Goal: Transaction & Acquisition: Purchase product/service

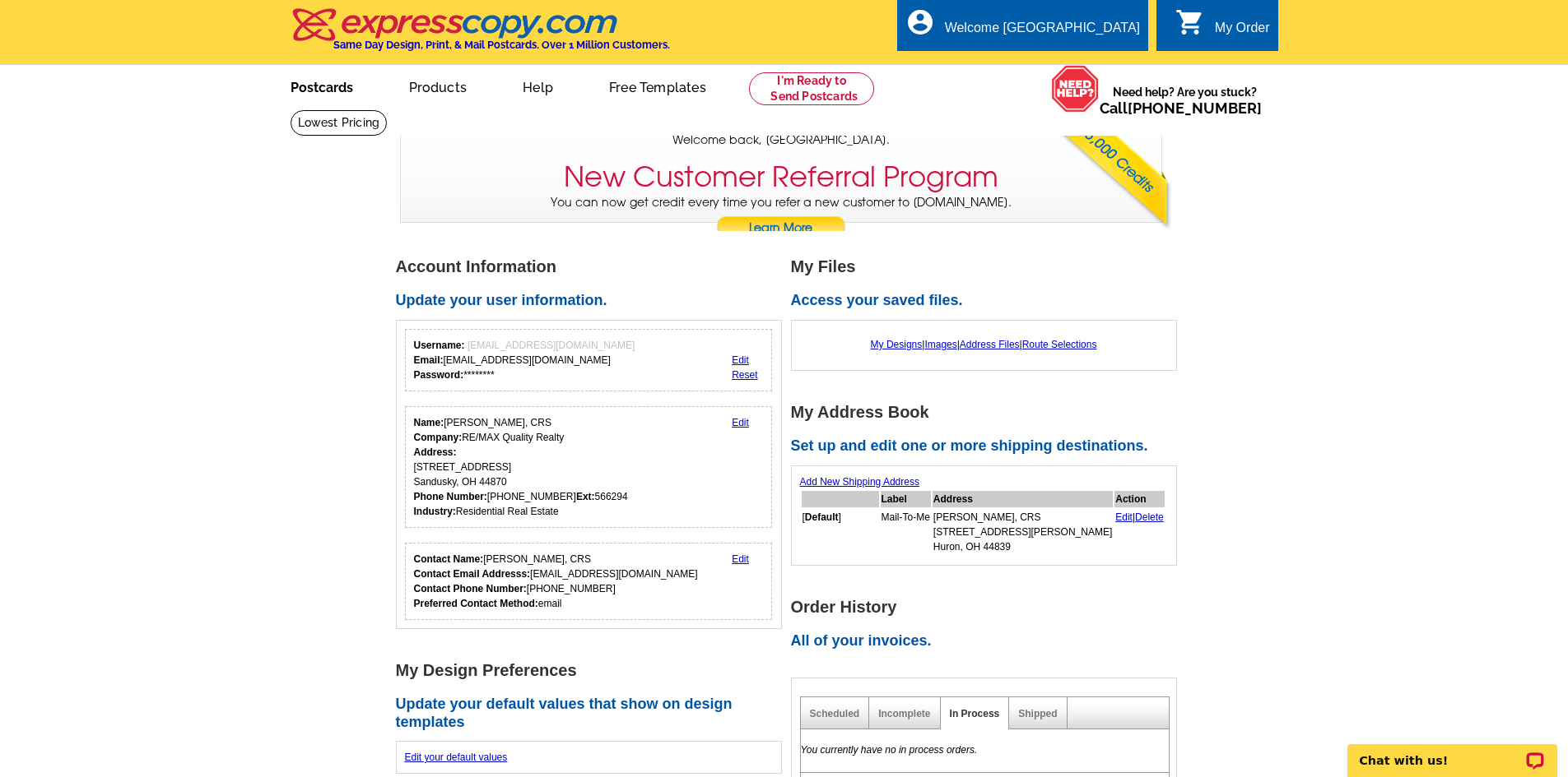
click at [323, 88] on link "Postcards" at bounding box center [322, 86] width 116 height 39
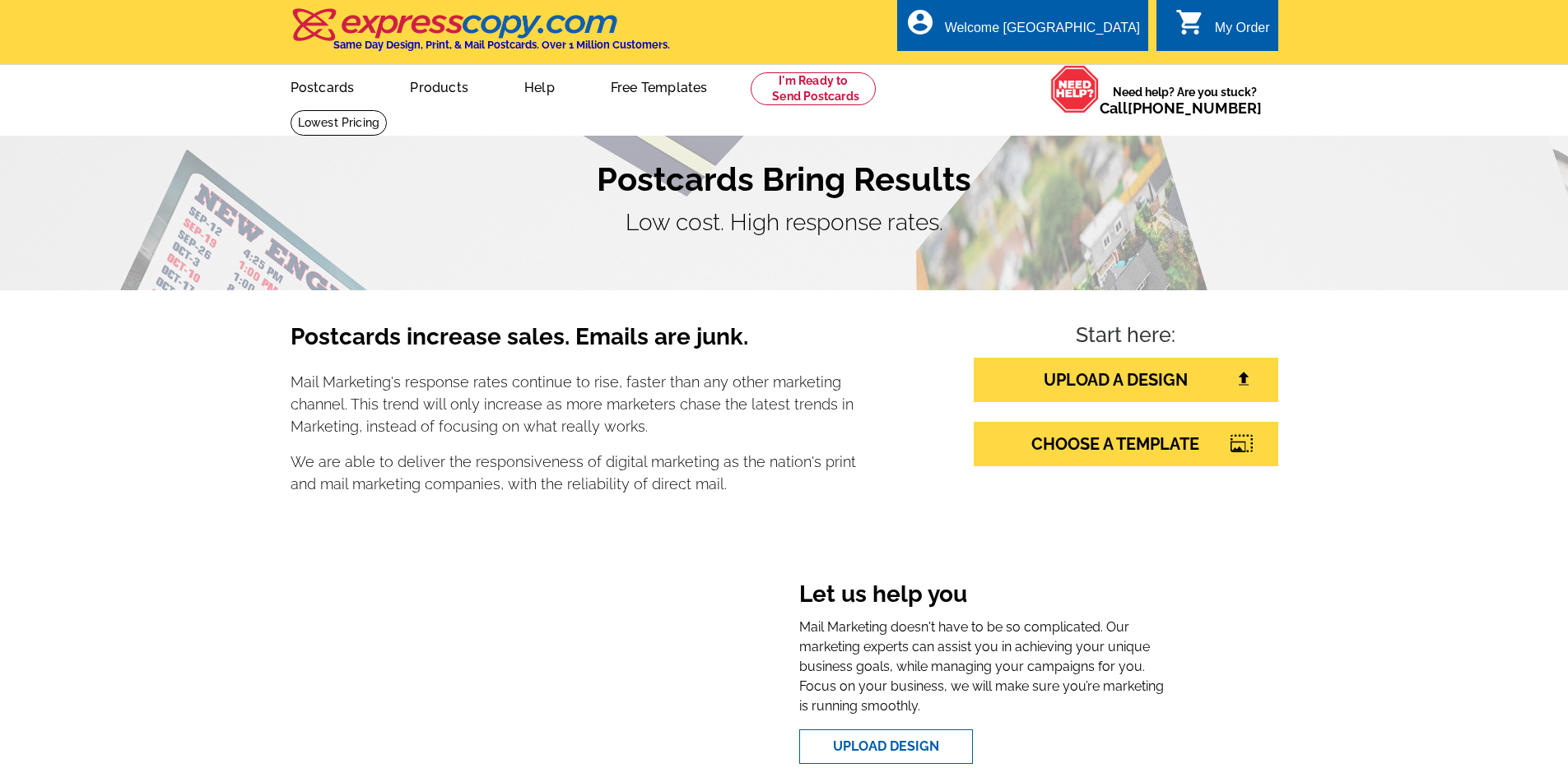
click at [322, 89] on link "Postcards" at bounding box center [323, 86] width 117 height 39
click at [1169, 385] on link "UPLOAD A DESIGN" at bounding box center [1126, 380] width 305 height 45
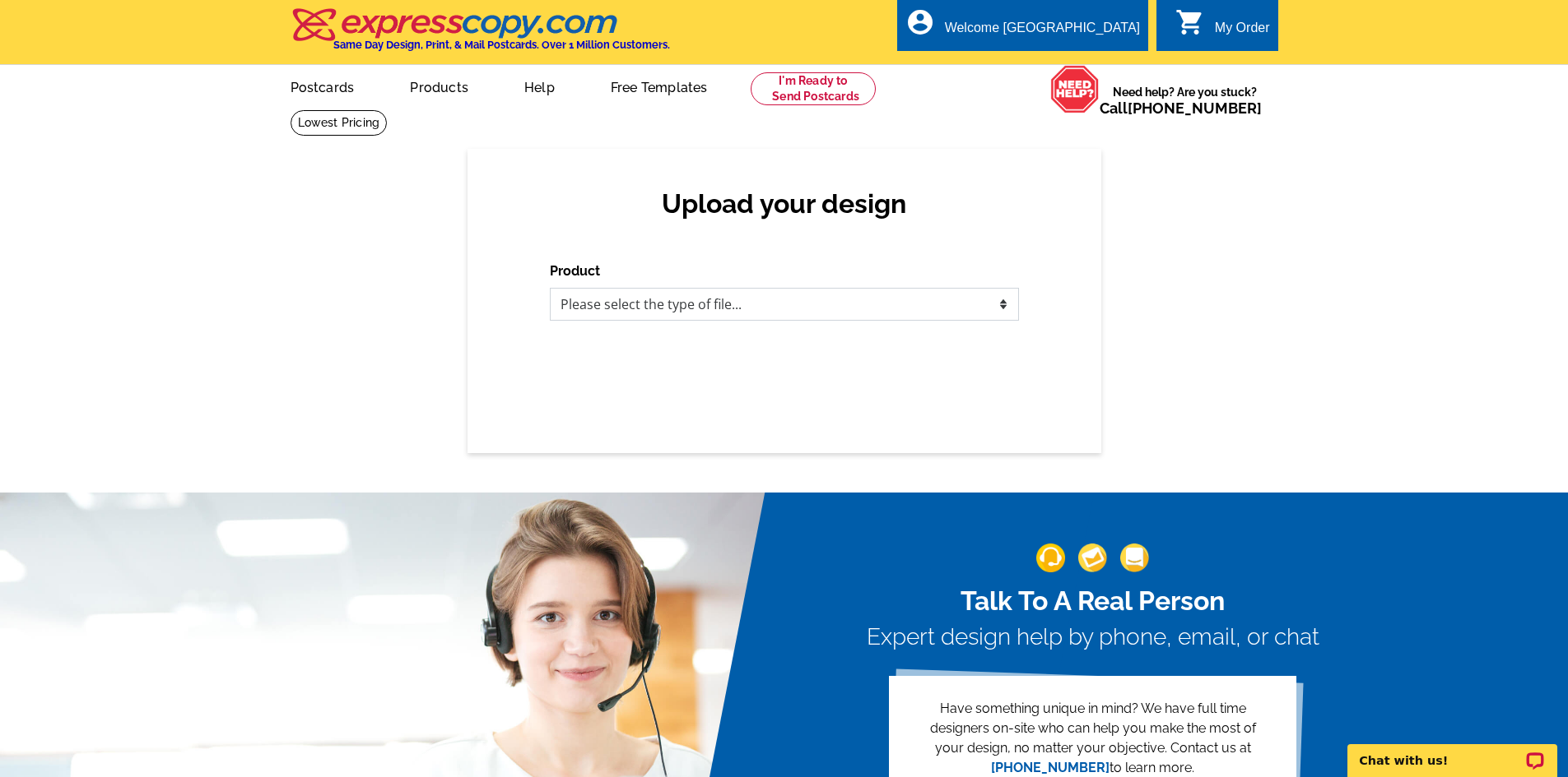
click at [998, 312] on select "Please select the type of file... Postcards Business Cards Letters and flyers G…" at bounding box center [784, 304] width 469 height 33
select select "1"
click at [550, 289] on select "Please select the type of file... Postcards Business Cards Letters and flyers G…" at bounding box center [784, 304] width 469 height 33
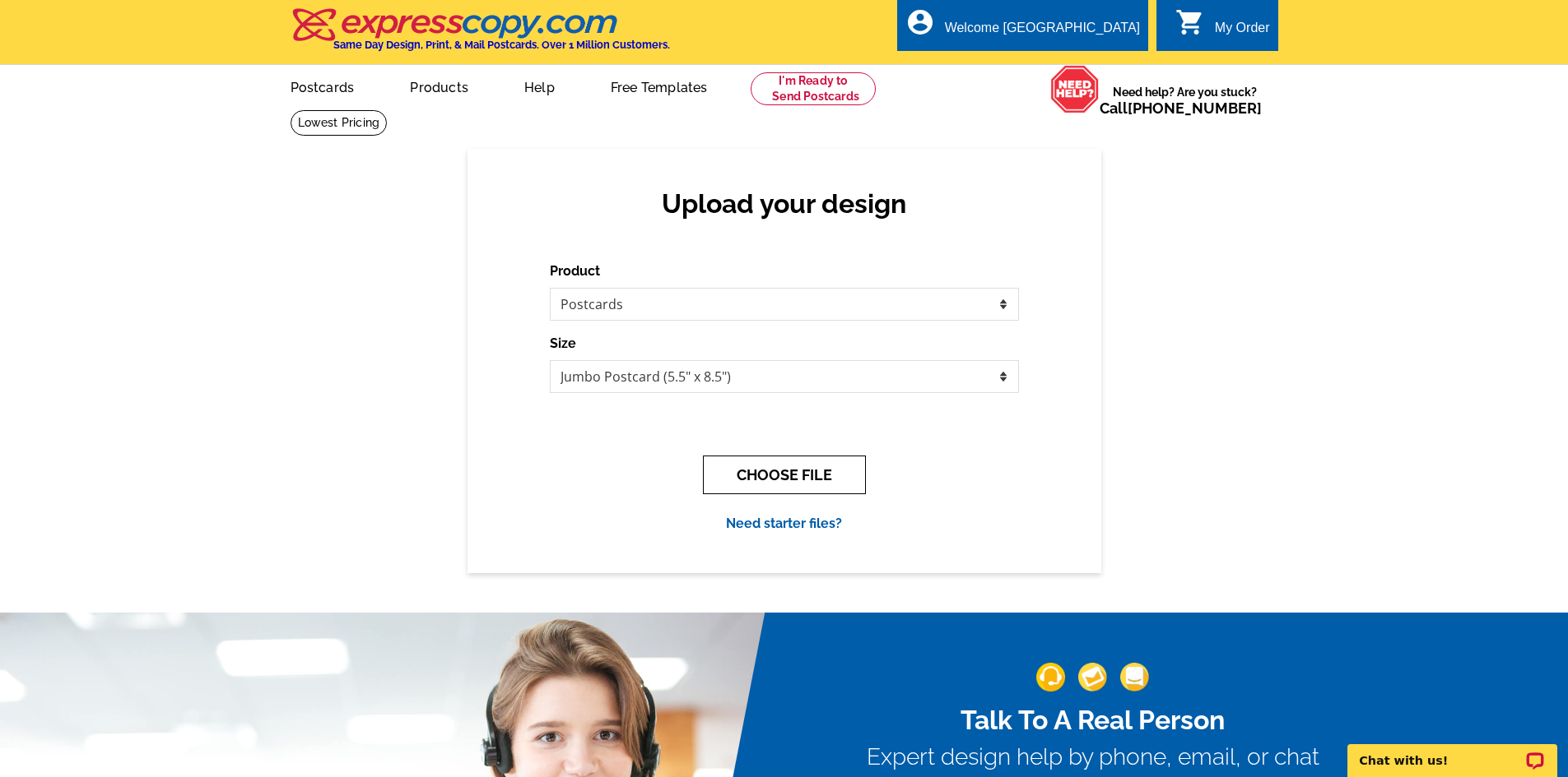
click at [753, 478] on button "CHOOSE FILE" at bounding box center [784, 474] width 163 height 39
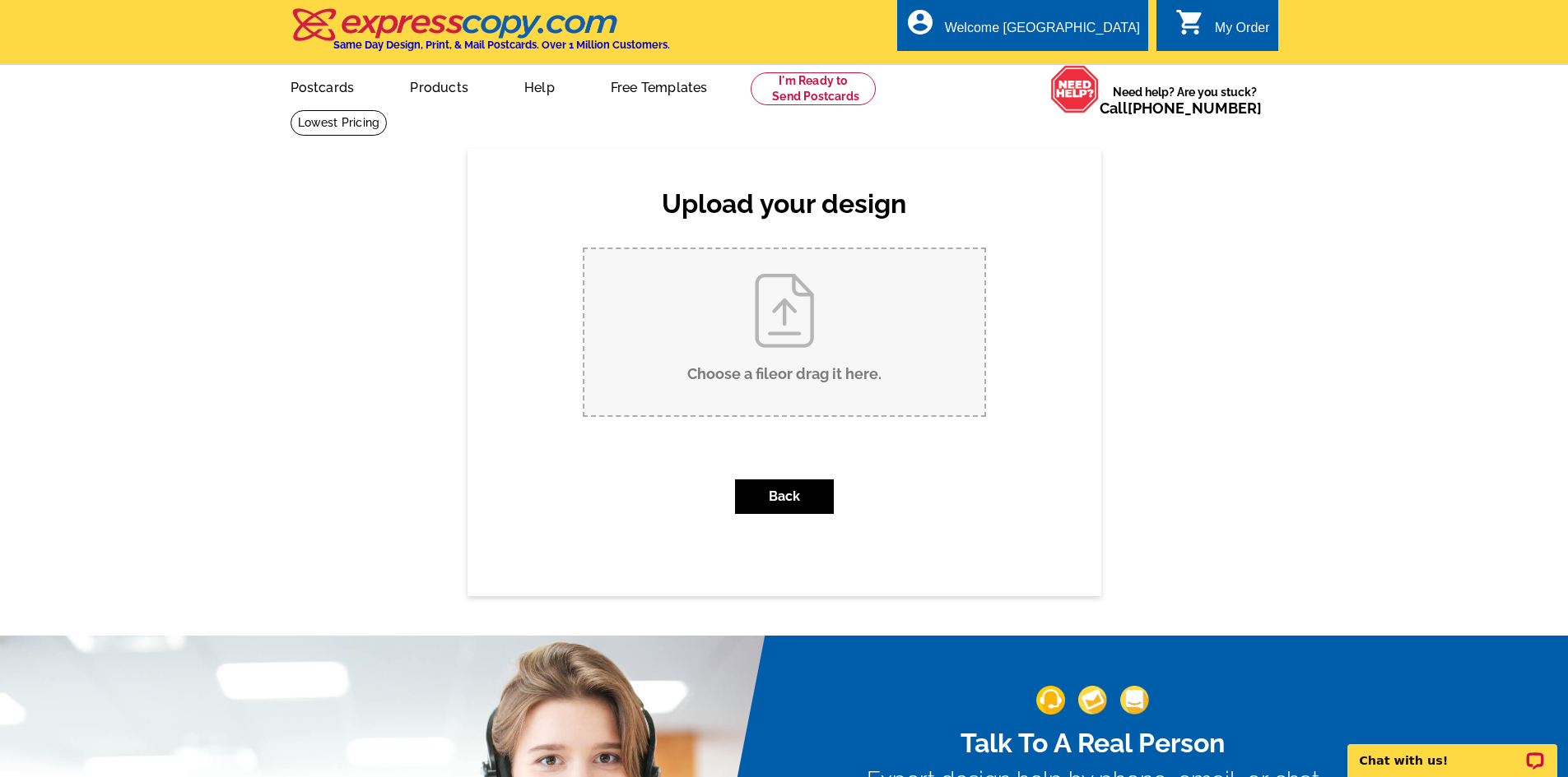
click at [772, 330] on input "Choose a file or drag it here ." at bounding box center [784, 332] width 400 height 166
type input "C:\fakepath\1723 Lake Forest Dr, Huron Just Sold Postcard Front.pdf"
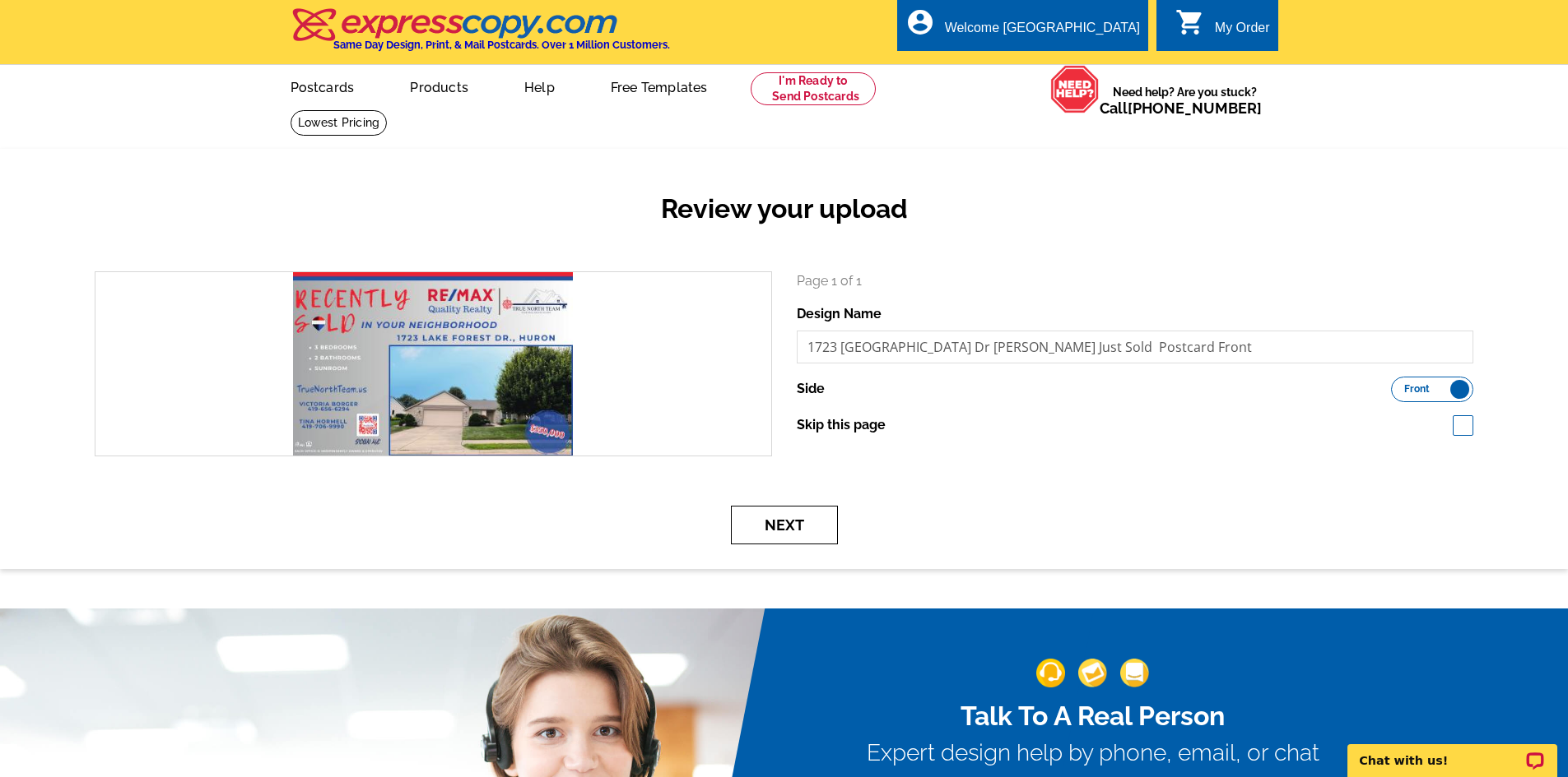
click at [797, 529] on button "Next" at bounding box center [785, 525] width 107 height 39
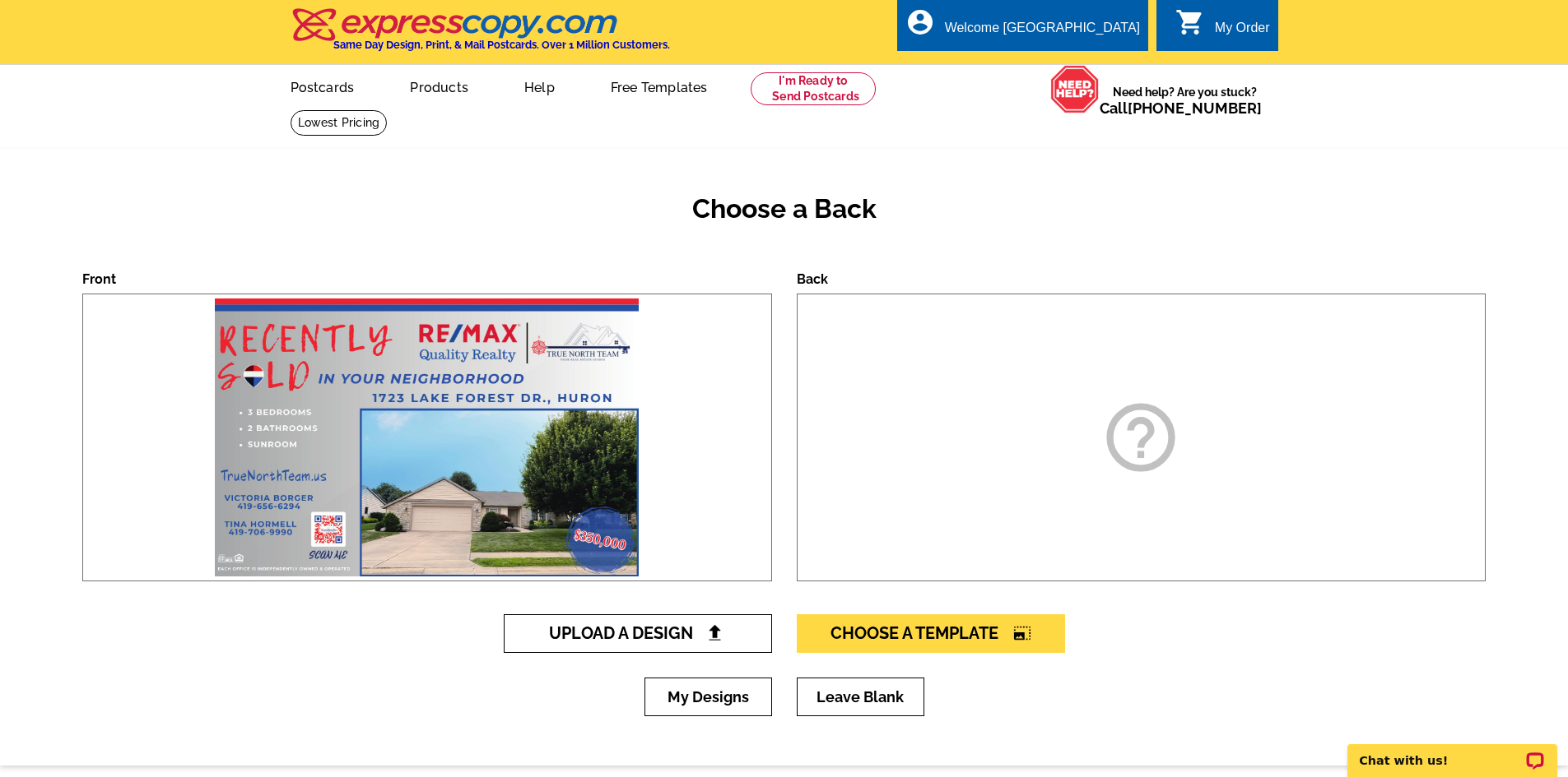
click at [722, 631] on img at bounding box center [715, 633] width 17 height 17
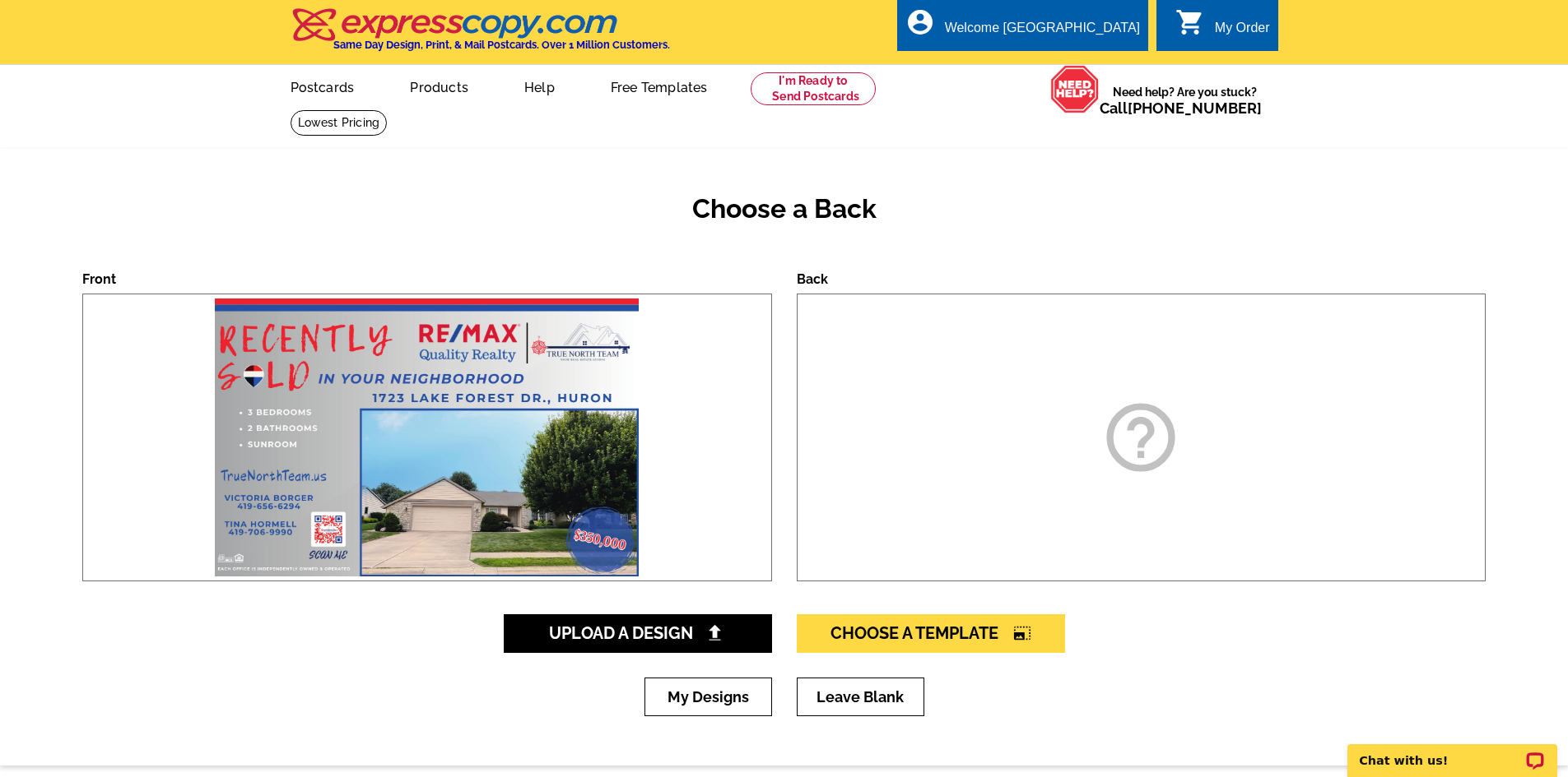
click at [1079, 436] on div "help_outline" at bounding box center [1141, 437] width 690 height 288
click at [1146, 445] on icon "help_outline" at bounding box center [1141, 438] width 83 height 82
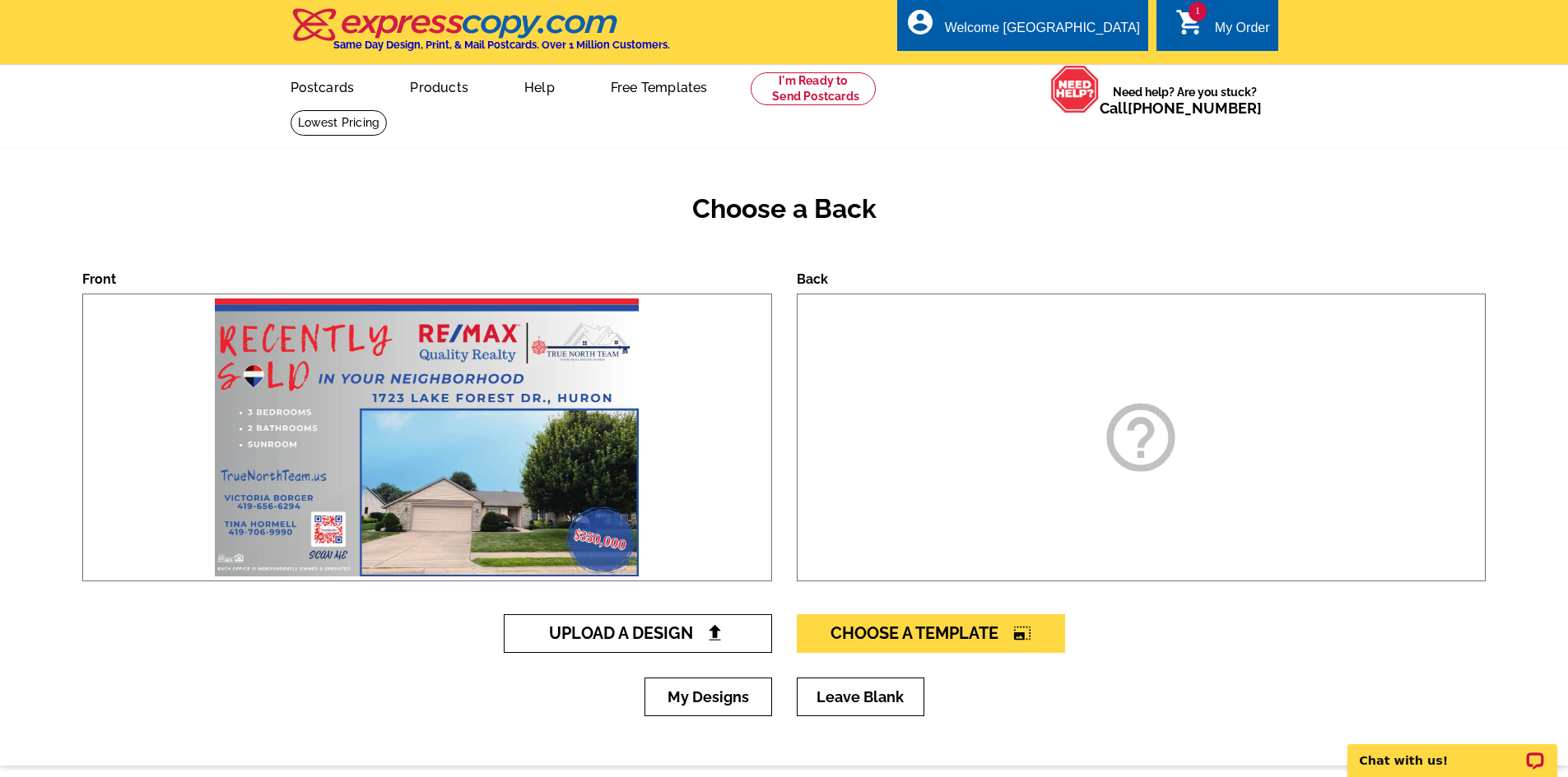
click at [719, 626] on img at bounding box center [715, 633] width 17 height 17
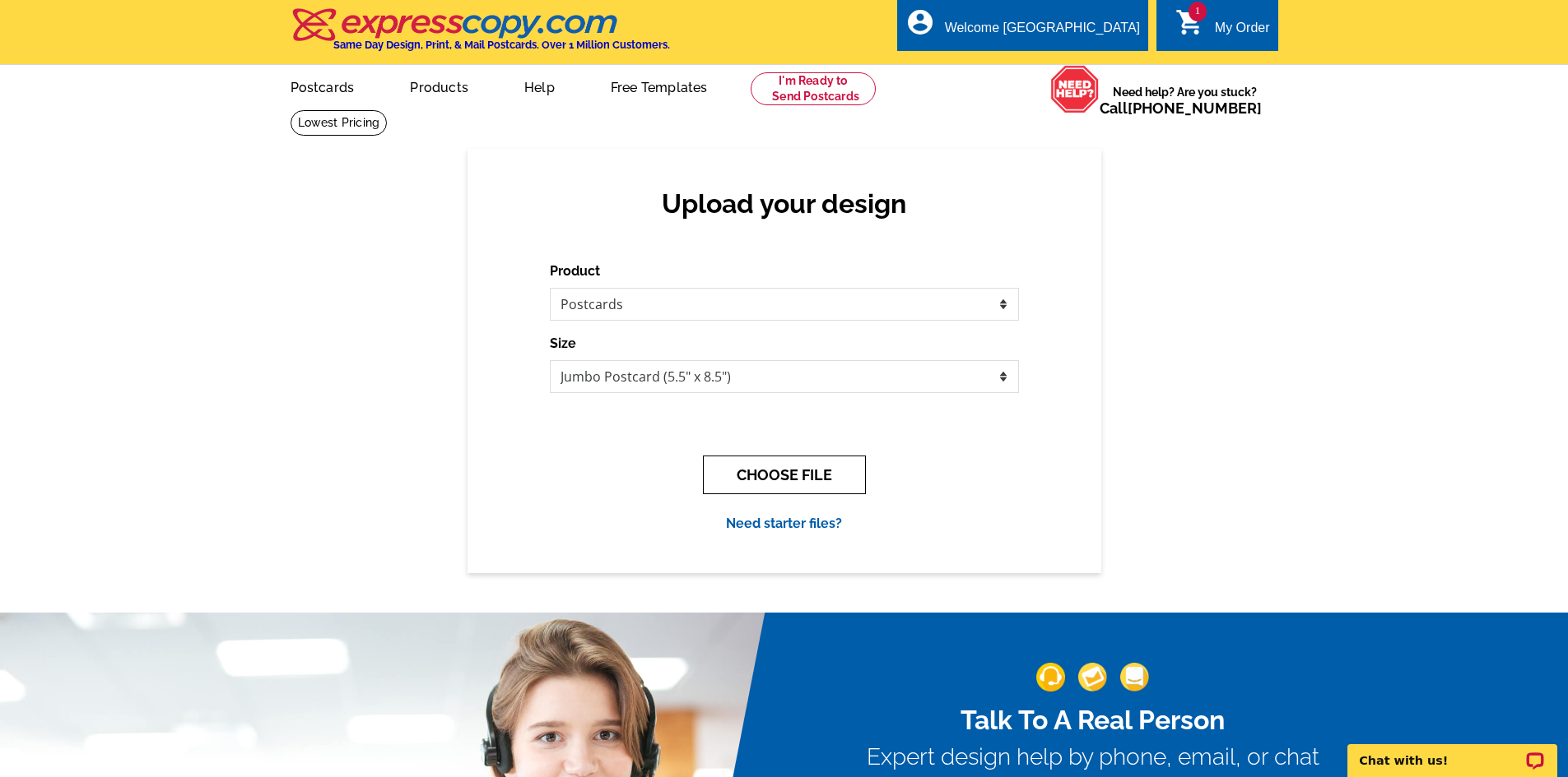
click at [772, 486] on button "CHOOSE FILE" at bounding box center [784, 474] width 163 height 39
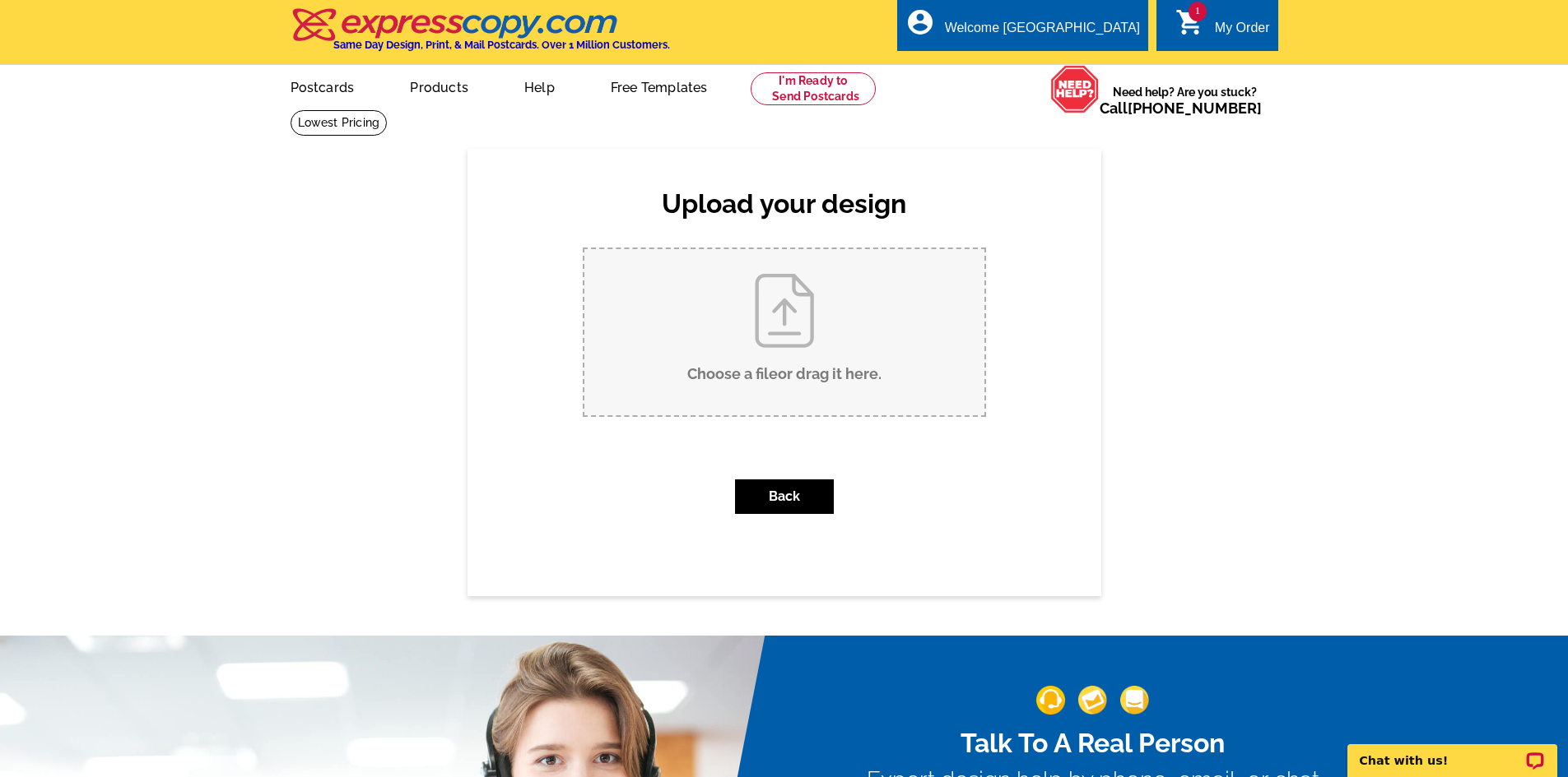
click at [775, 321] on input "Choose a file or drag it here ." at bounding box center [784, 332] width 400 height 166
type input "C:\fakepath\Just Sold back of pc.pdf"
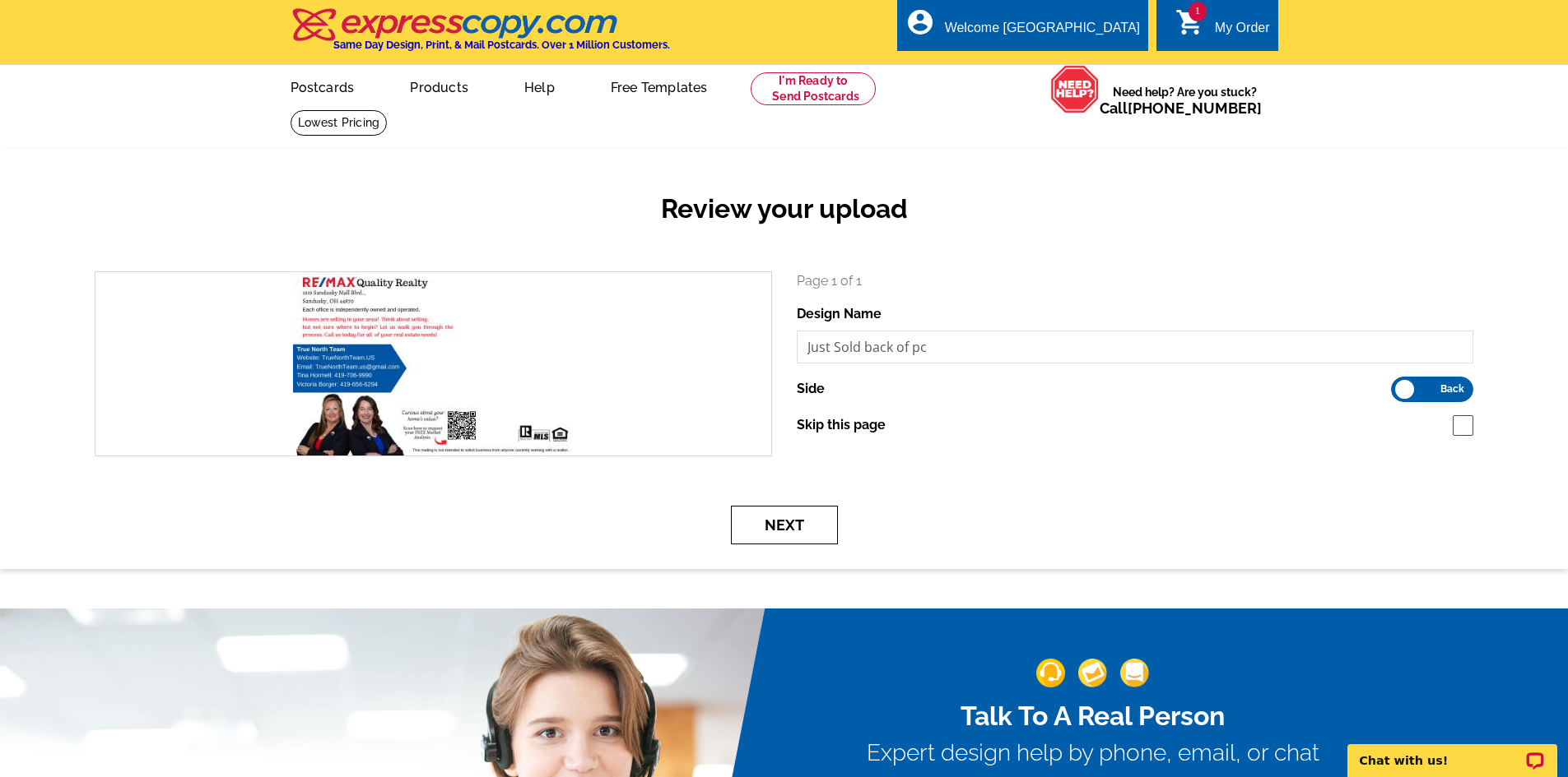
click at [776, 534] on button "Next" at bounding box center [785, 525] width 107 height 39
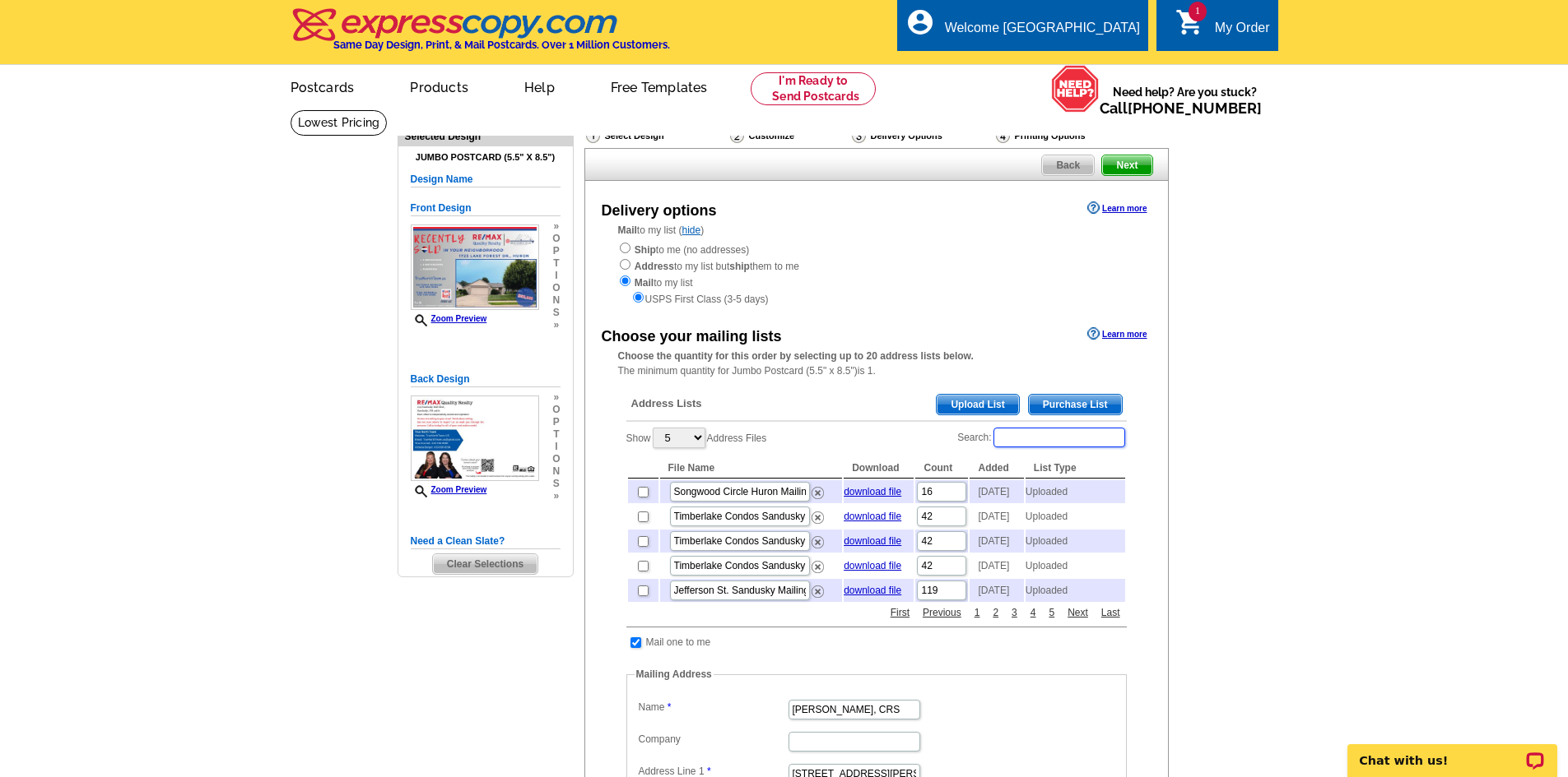
click at [1080, 442] on input "Search:" at bounding box center [1060, 438] width 132 height 20
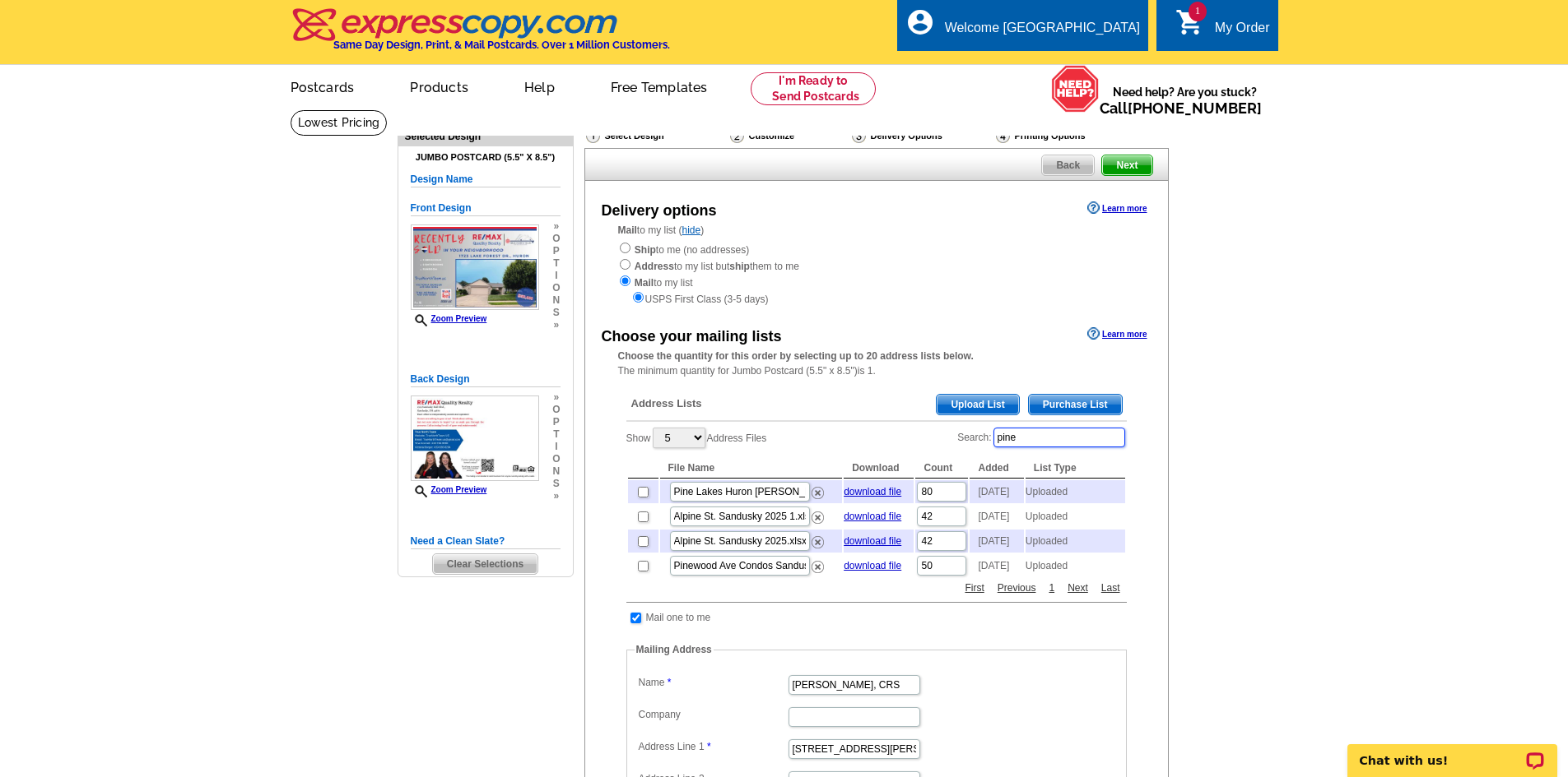
type input "pine"
click at [645, 497] on input "checkbox" at bounding box center [643, 492] width 11 height 11
checkbox input "true"
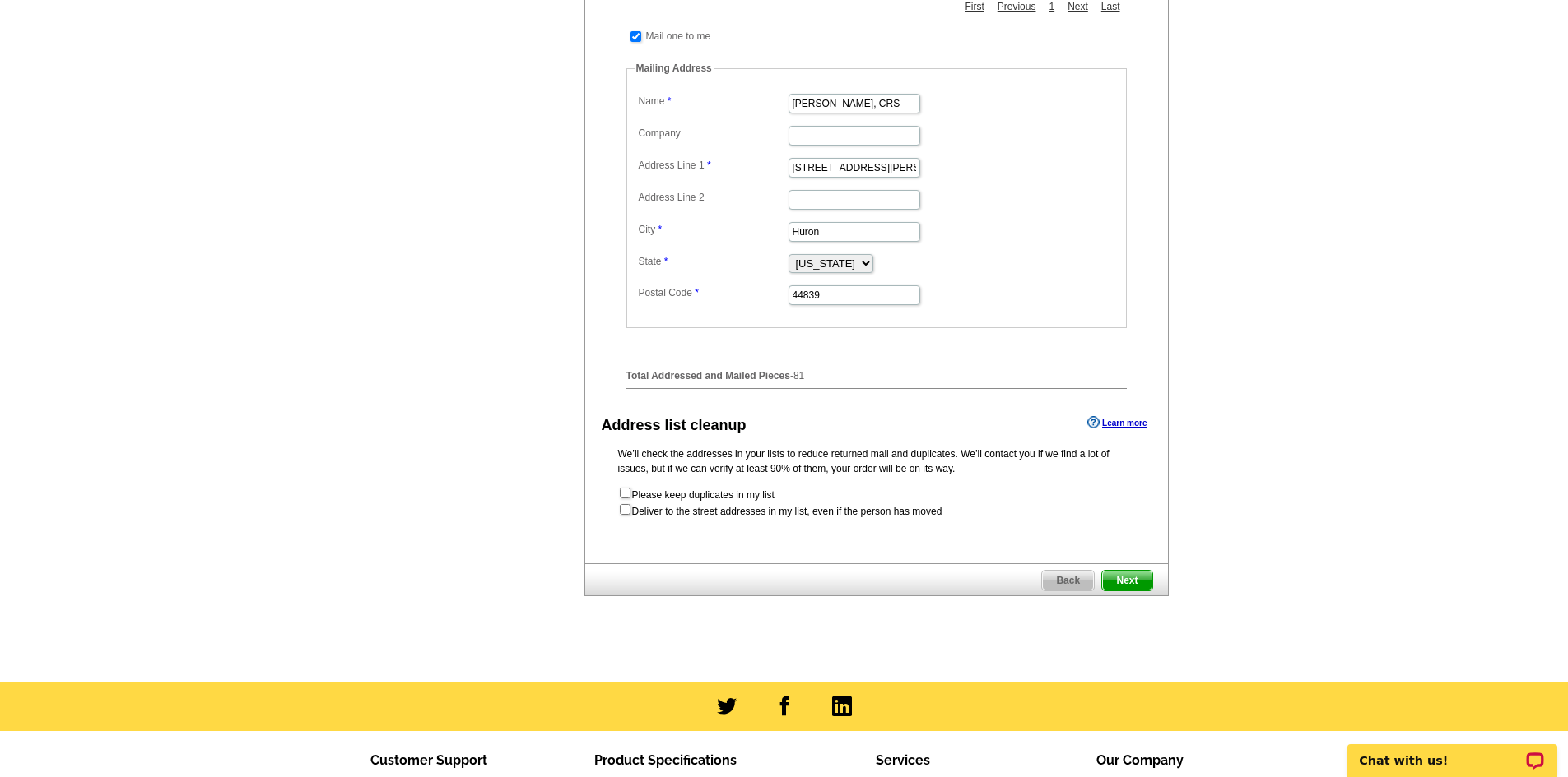
scroll to position [658, 0]
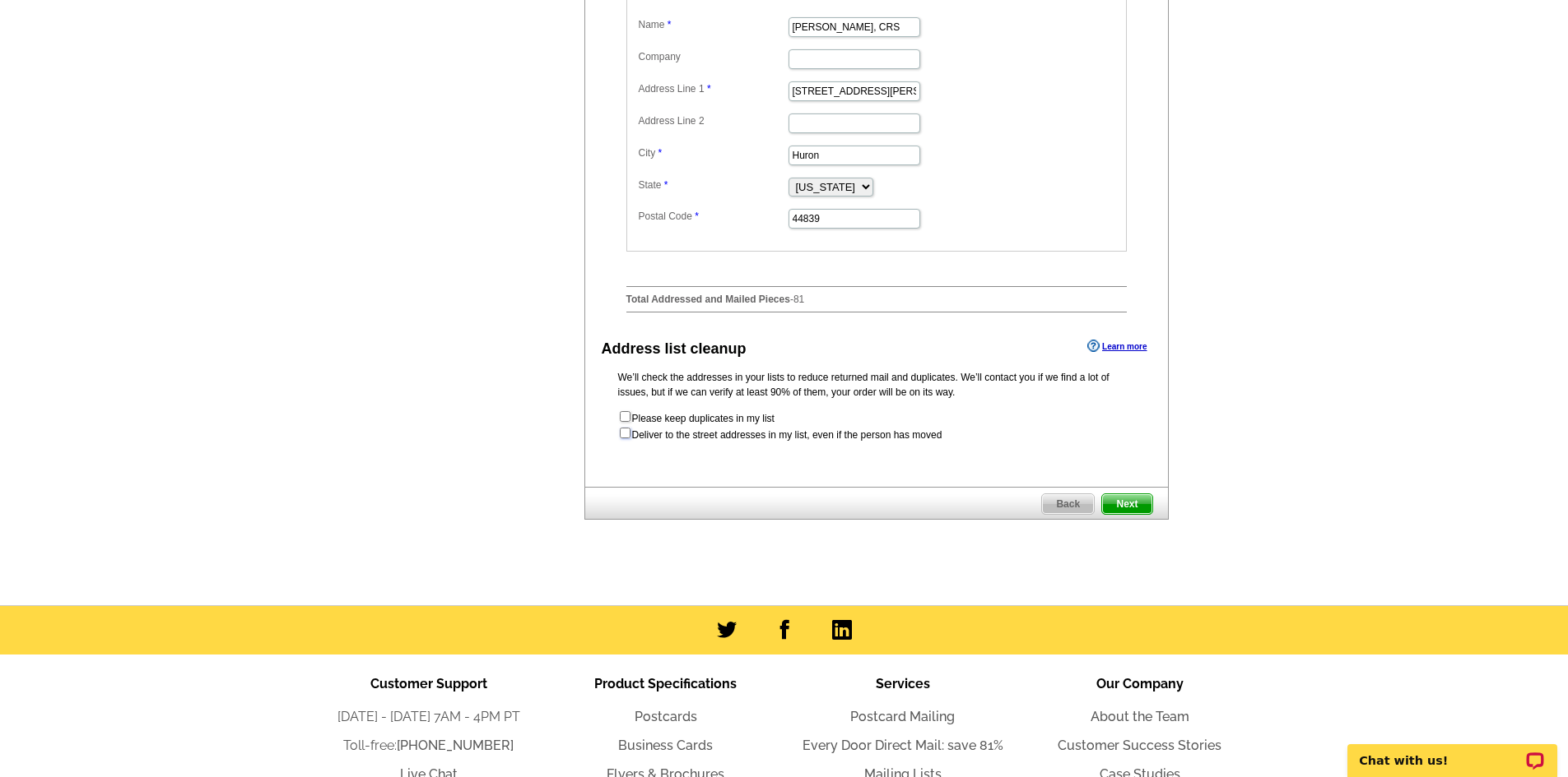
click at [621, 439] on input "checkbox" at bounding box center [625, 433] width 11 height 11
checkbox input "true"
radio input "true"
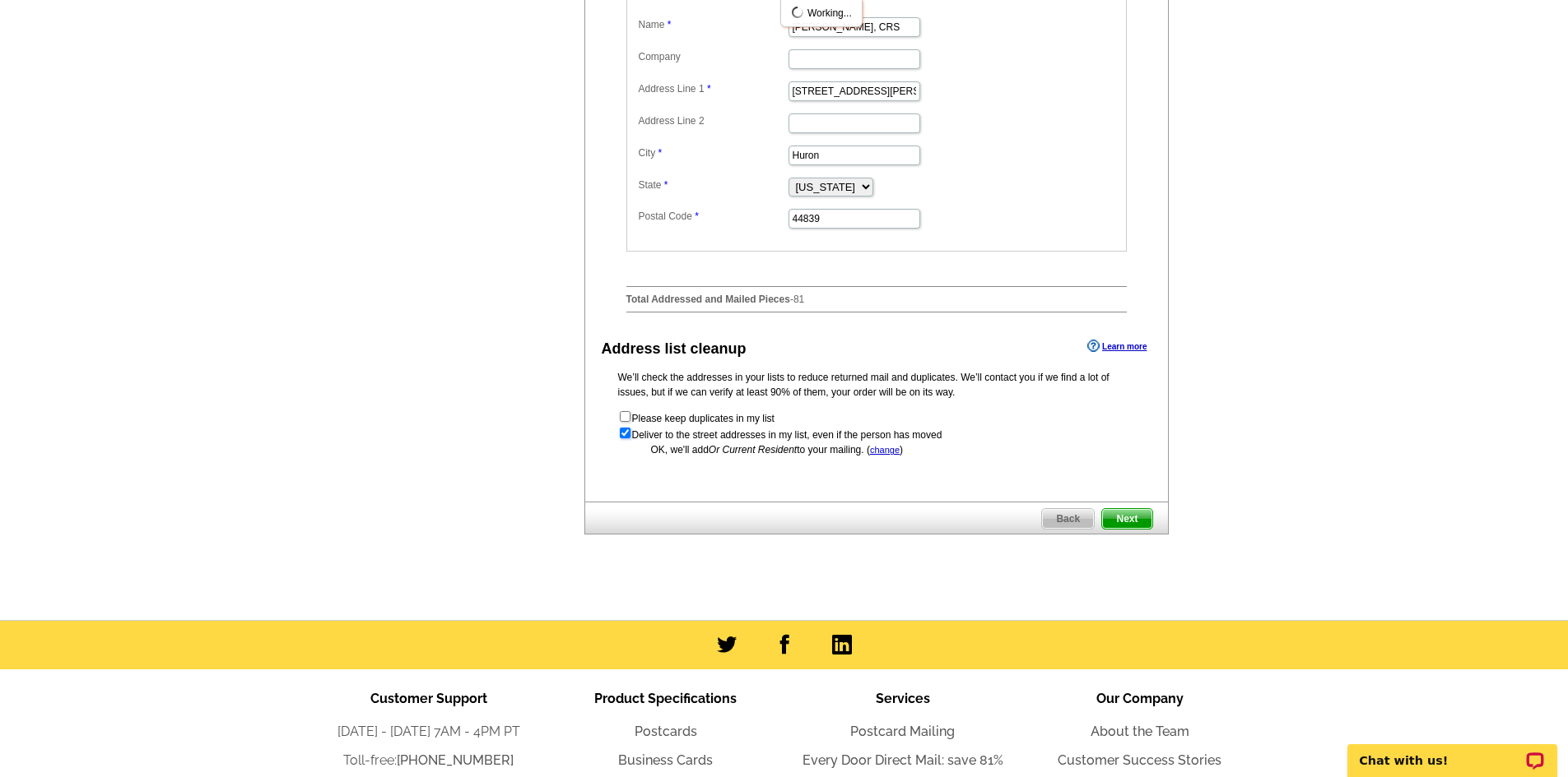
scroll to position [0, 0]
click at [1131, 529] on span "Next" at bounding box center [1126, 519] width 50 height 20
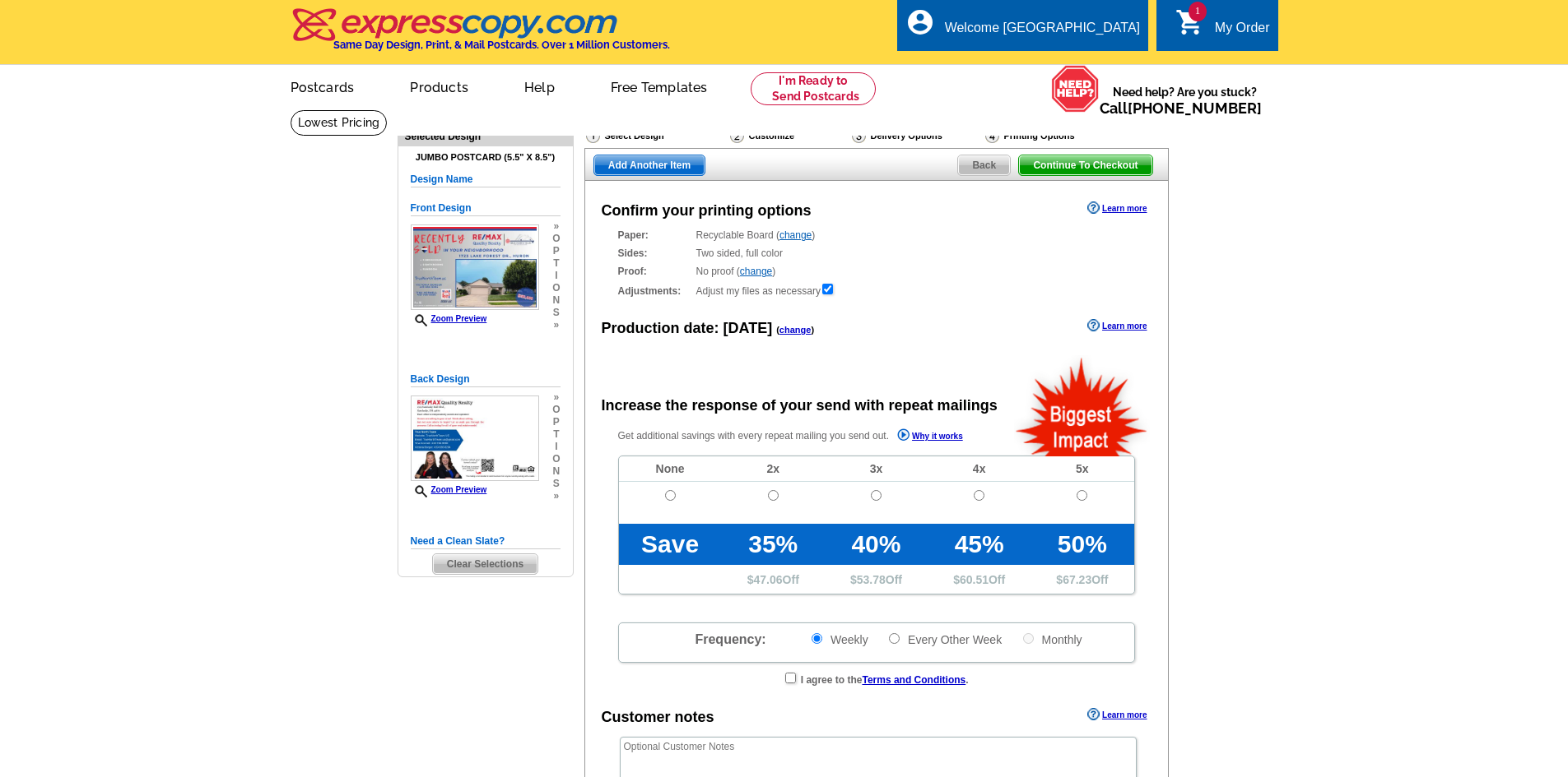
radio input "false"
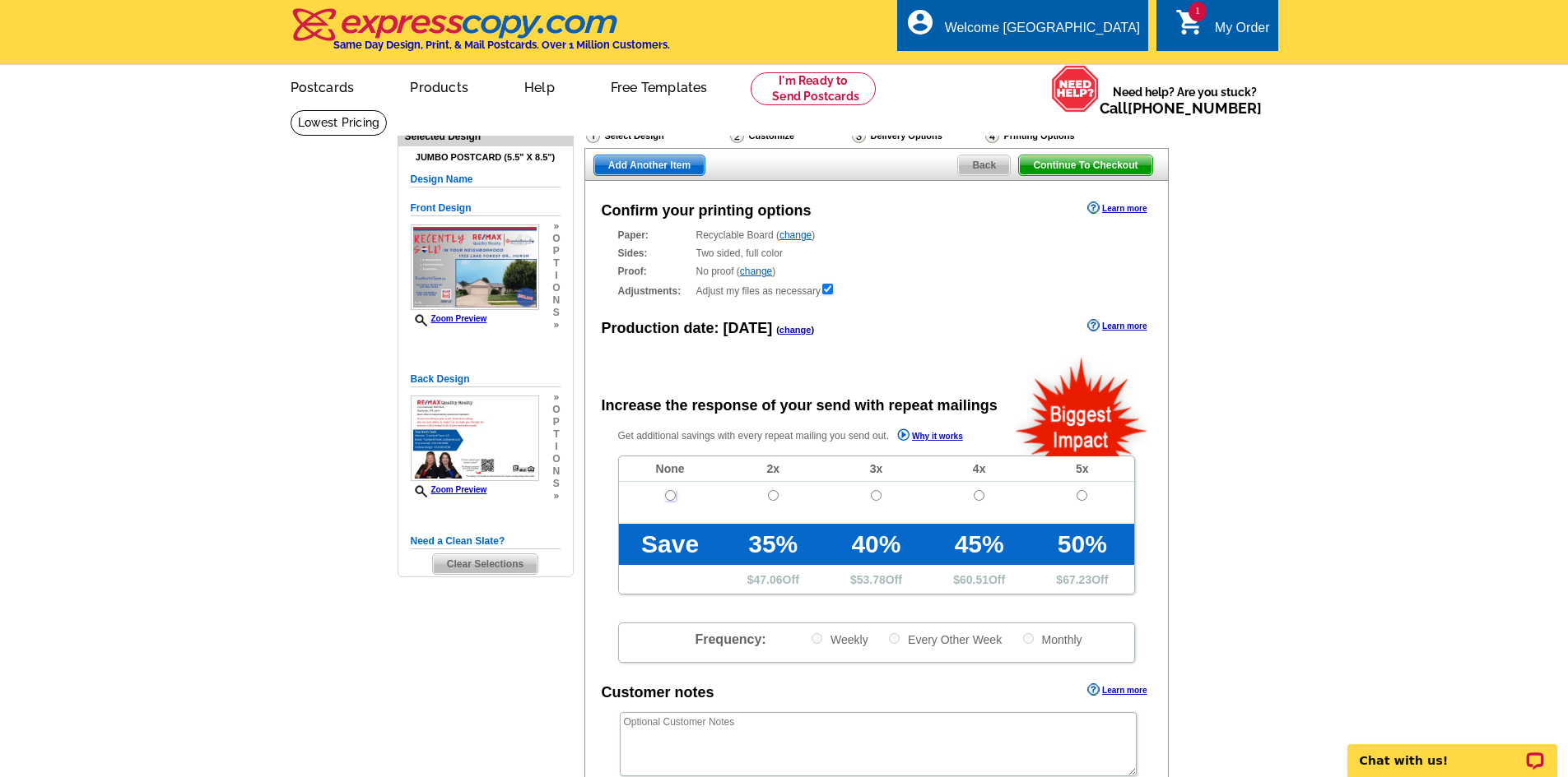
click at [671, 500] on input "radio" at bounding box center [670, 495] width 11 height 11
radio input "true"
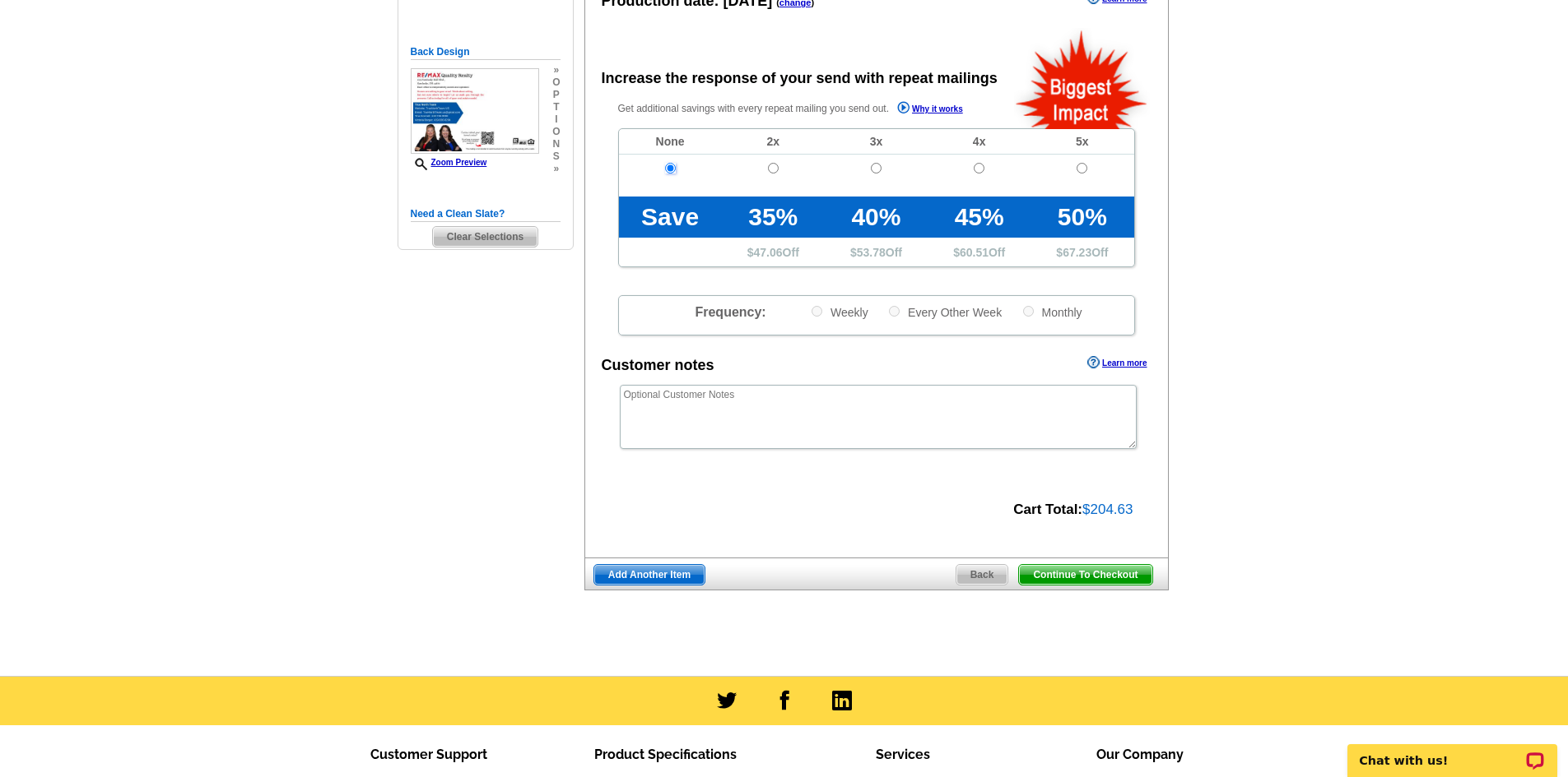
scroll to position [329, 0]
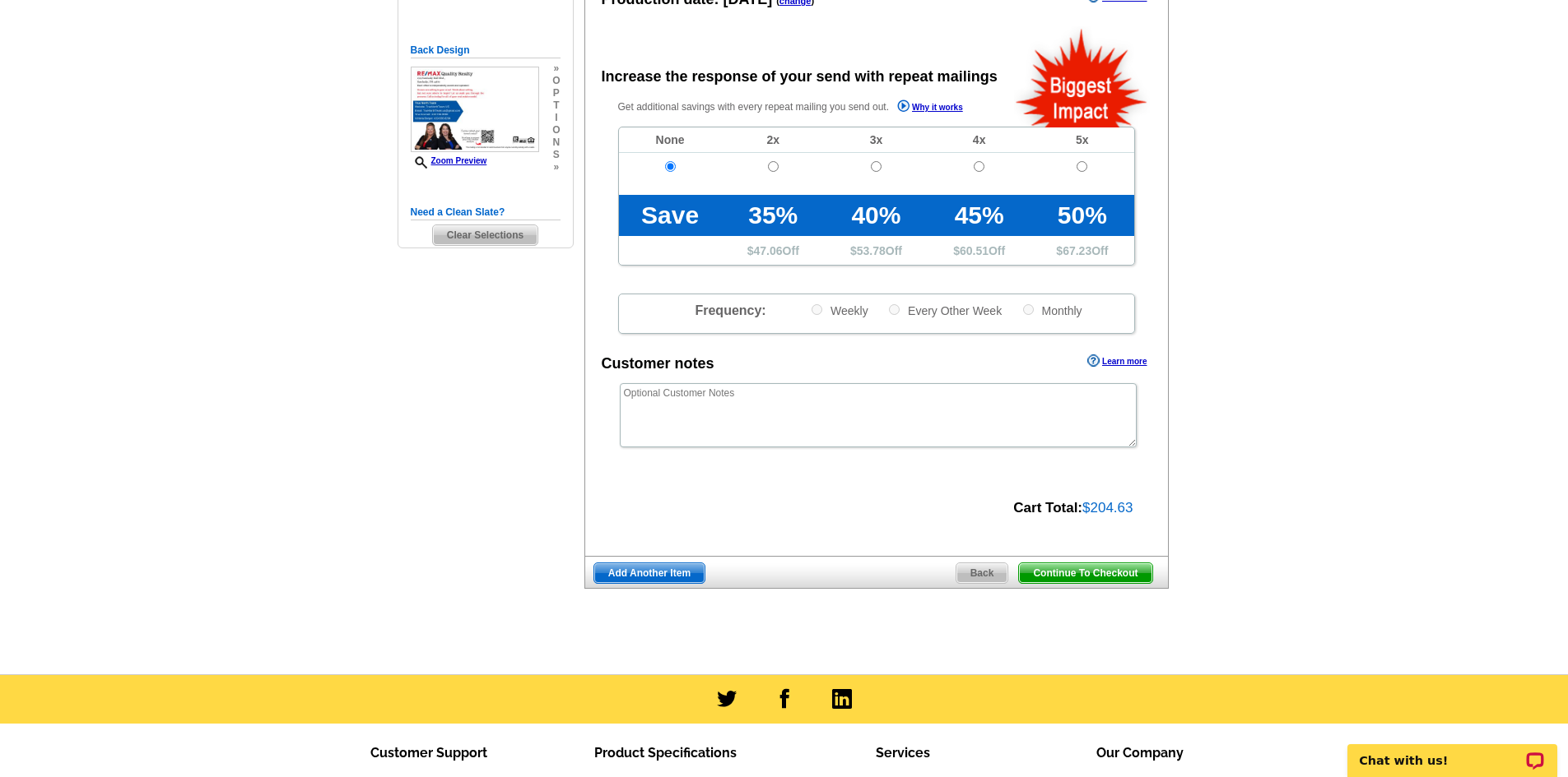
click at [1043, 580] on span "Continue To Checkout" at bounding box center [1085, 573] width 133 height 20
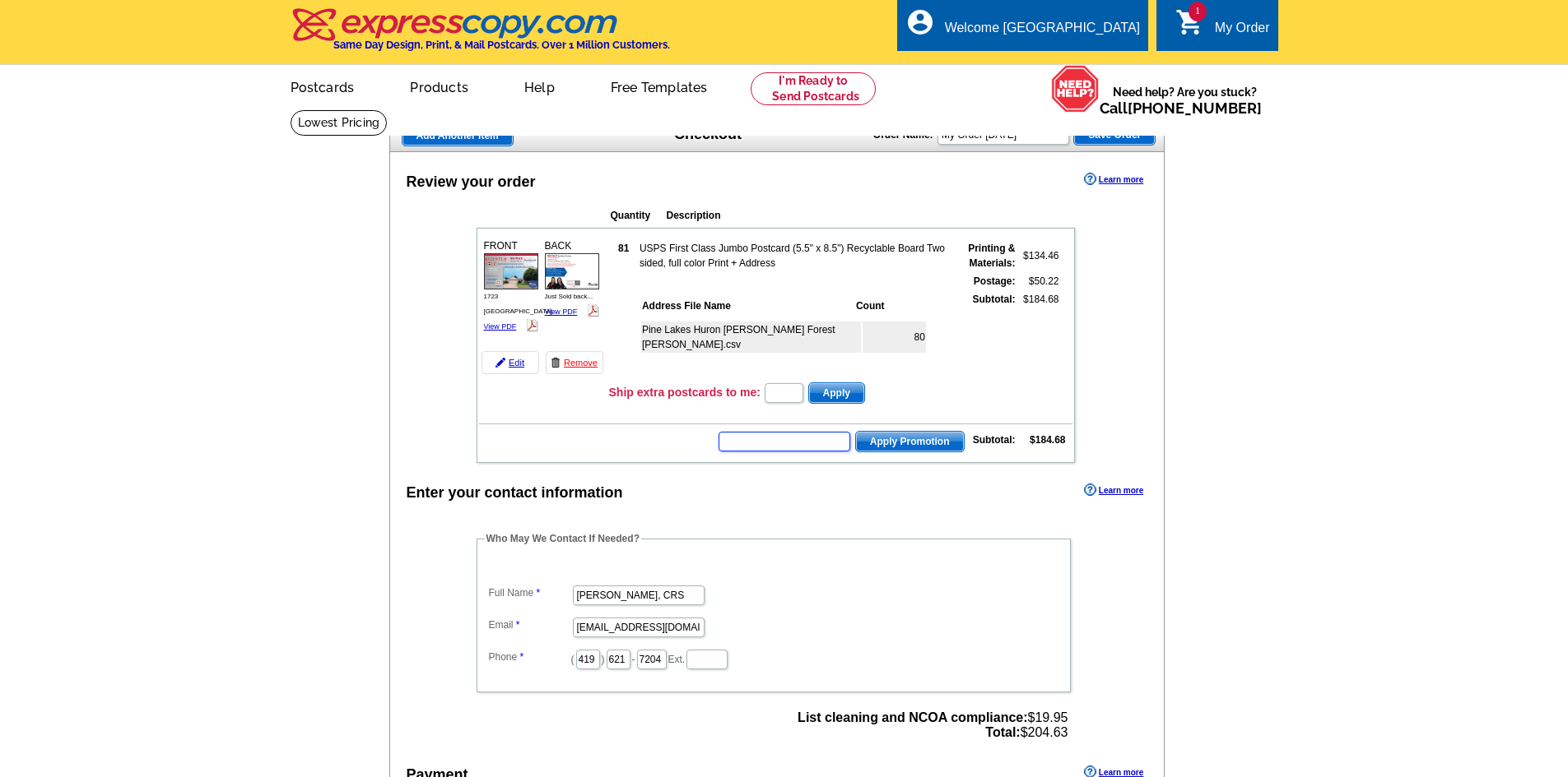
click at [787, 438] on input "text" at bounding box center [785, 442] width 132 height 20
paste input "E3025"
type input "E3025"
click at [890, 445] on span "Apply Promotion" at bounding box center [909, 442] width 108 height 20
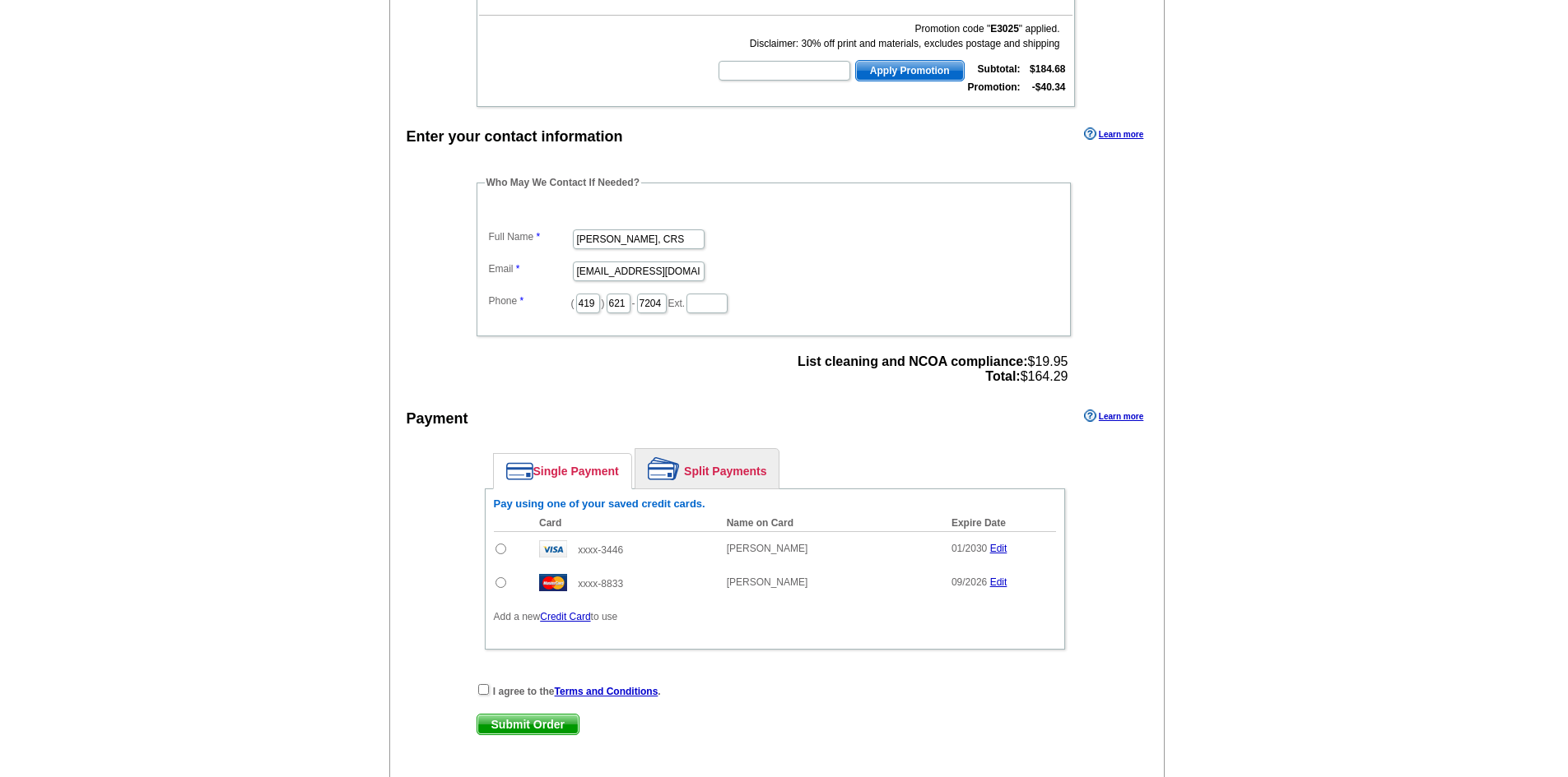
scroll to position [412, 0]
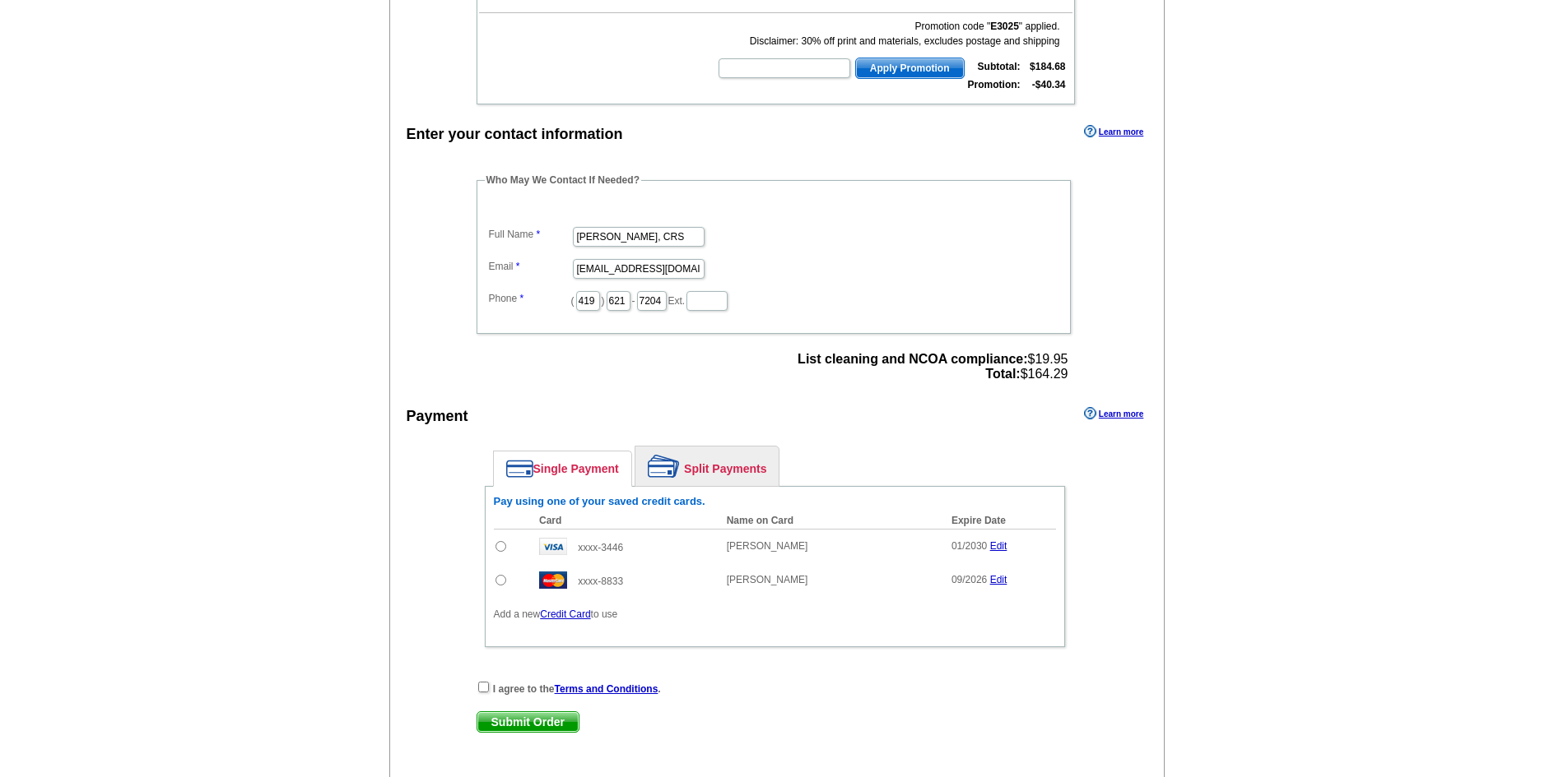
click at [501, 549] on input "radio" at bounding box center [500, 546] width 11 height 11
radio input "true"
click at [501, 549] on input "radio" at bounding box center [500, 546] width 11 height 11
click at [499, 550] on input "radio" at bounding box center [500, 546] width 11 height 11
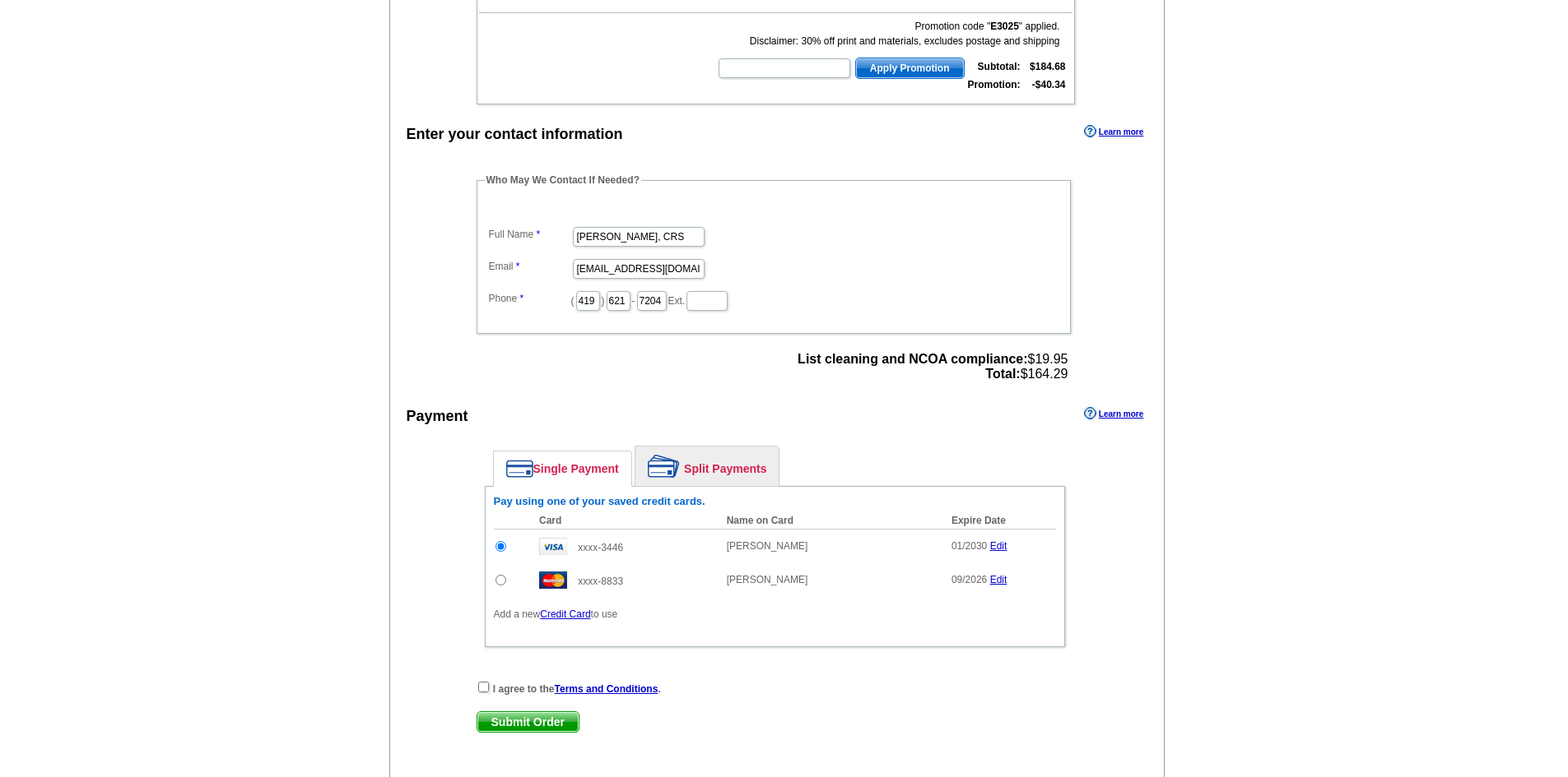
click at [703, 478] on link "Split Payments" at bounding box center [707, 467] width 144 height 40
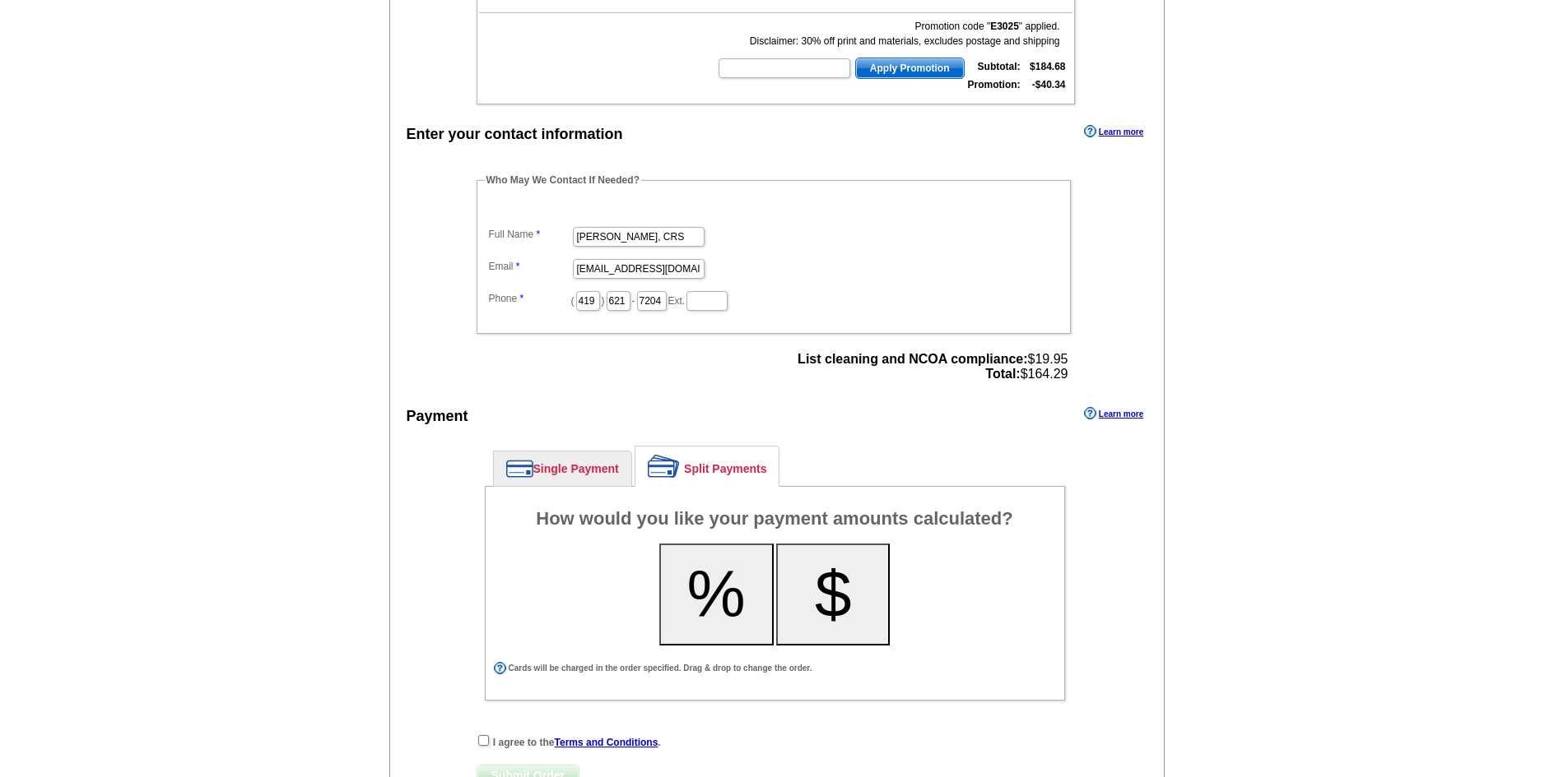
click at [727, 600] on button "%" at bounding box center [716, 595] width 115 height 102
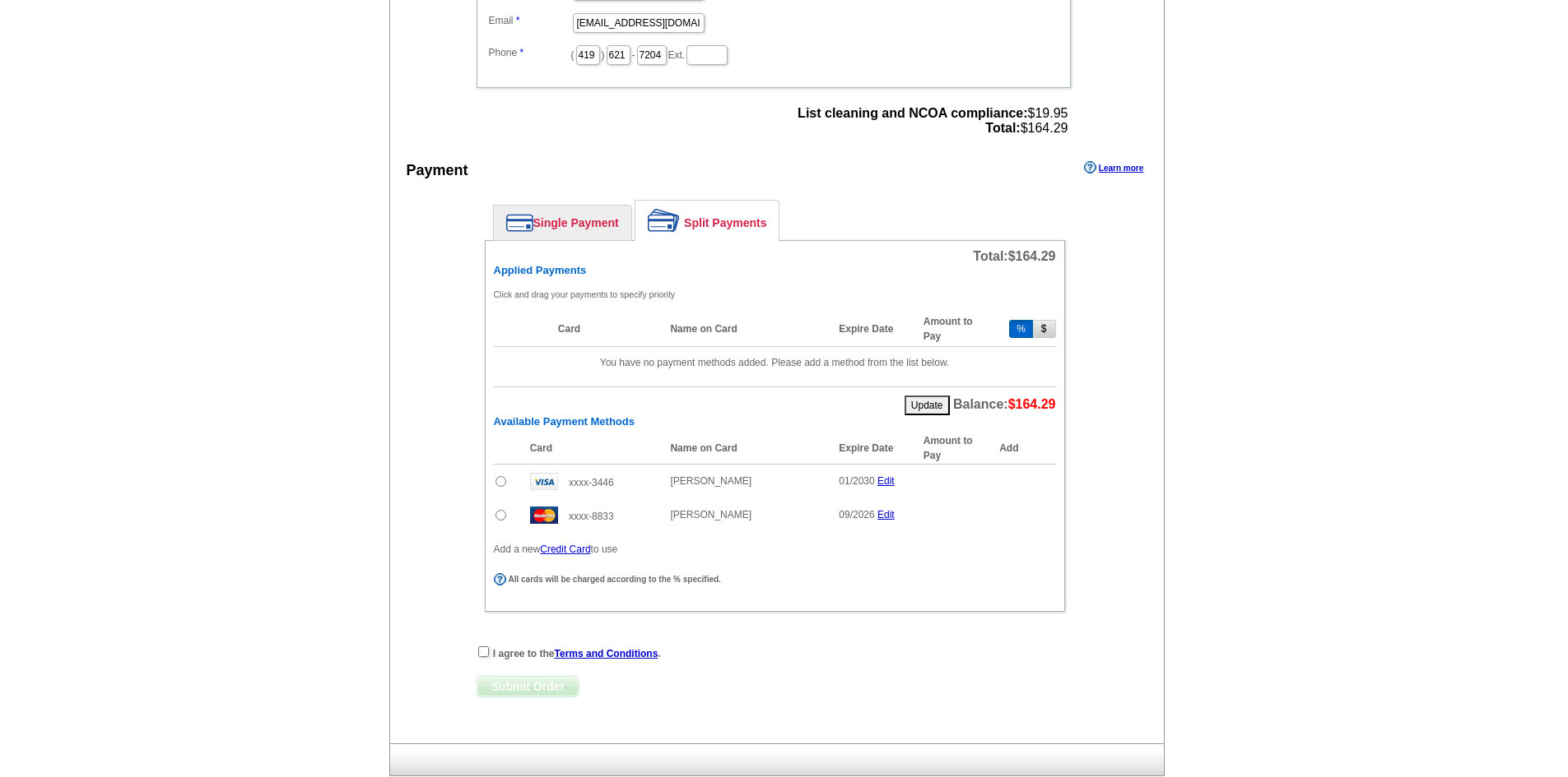
scroll to position [658, 0]
click at [498, 485] on input "radio" at bounding box center [500, 480] width 11 height 11
radio input "true"
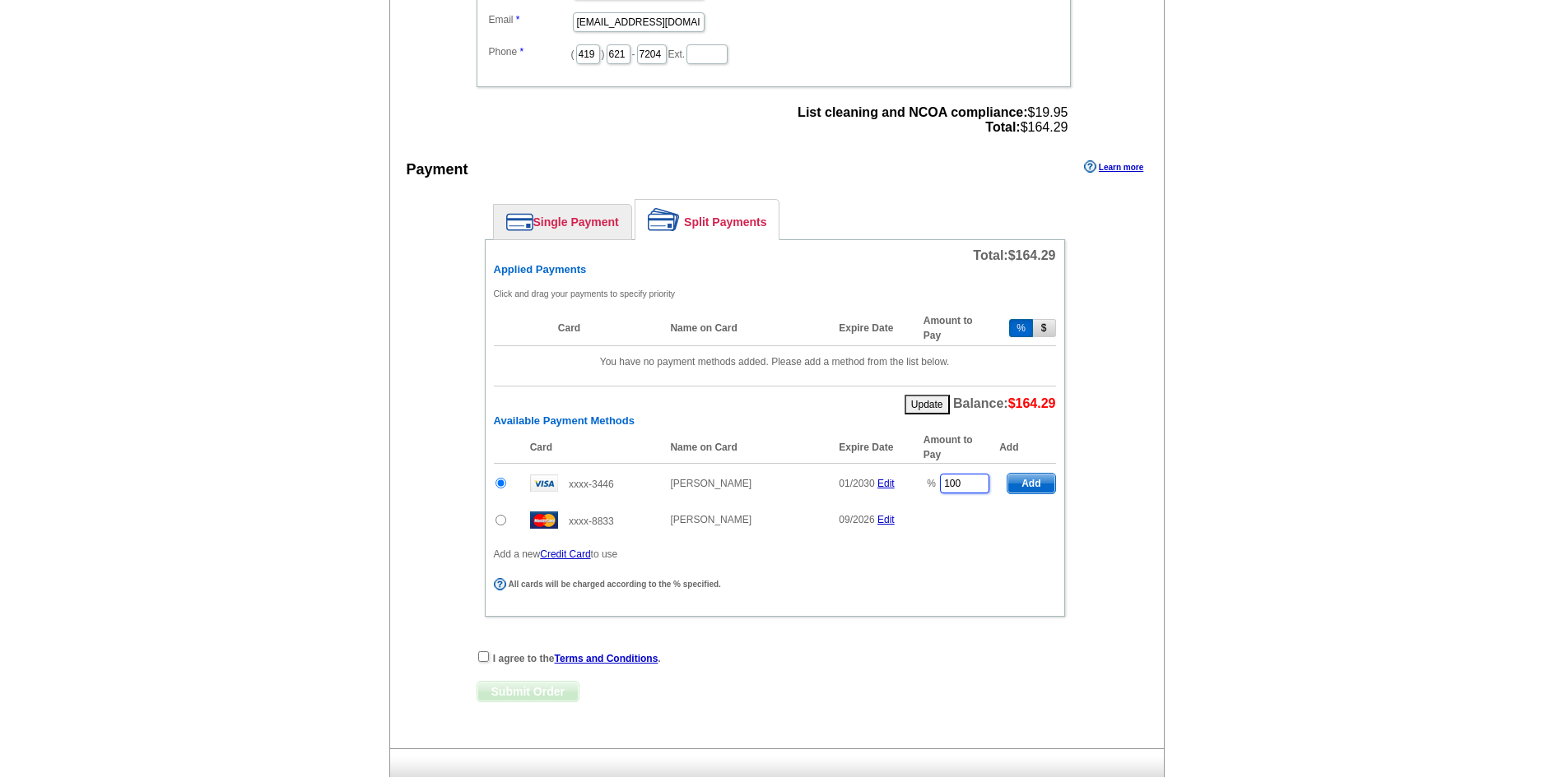
click at [964, 485] on input "100" at bounding box center [965, 483] width 50 height 20
click at [1033, 487] on span "Add" at bounding box center [1031, 483] width 47 height 20
type input "100"
radio input "false"
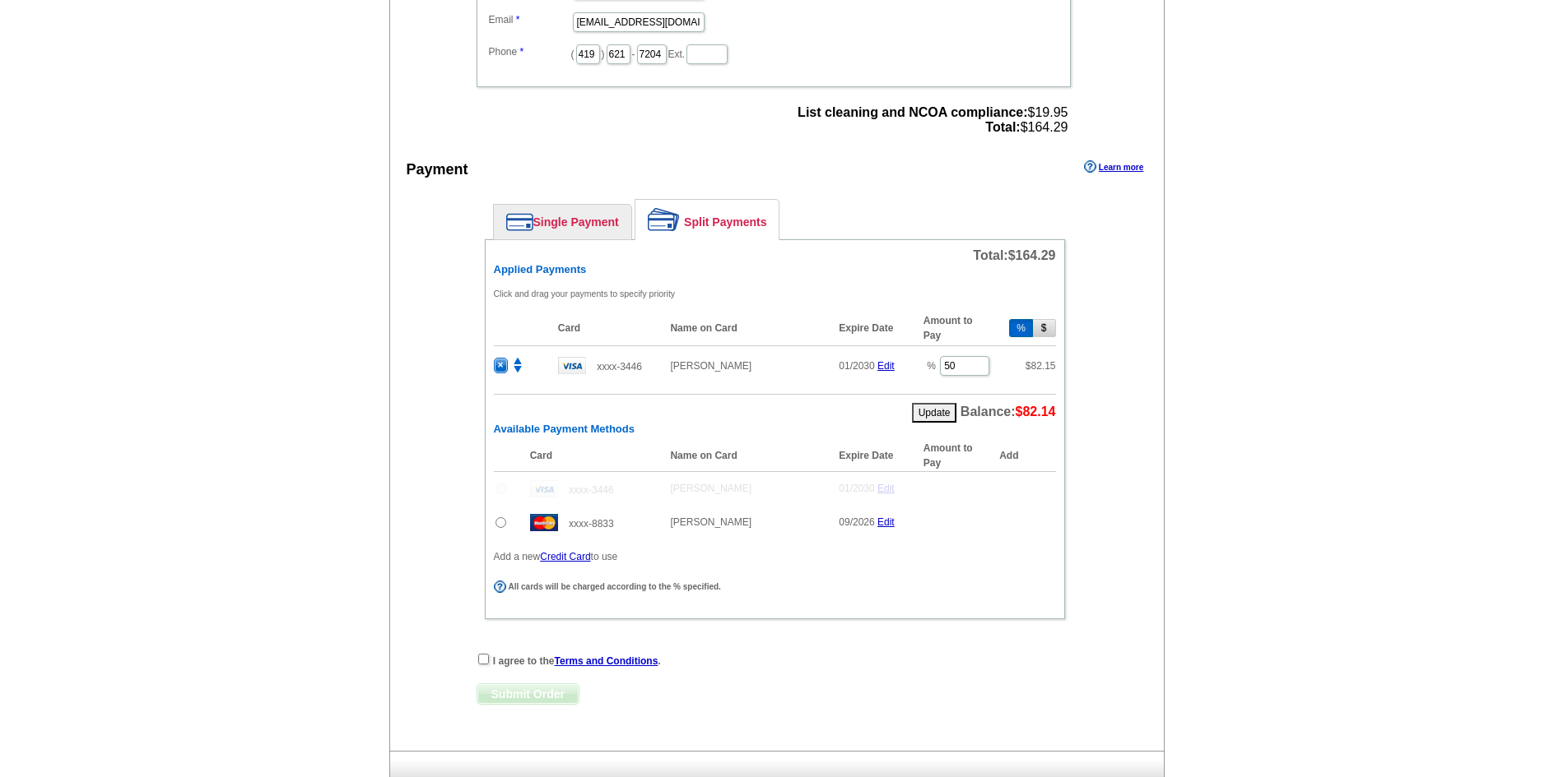
click at [498, 528] on input "radio" at bounding box center [500, 522] width 11 height 11
click at [1035, 528] on span "Add" at bounding box center [1031, 525] width 47 height 20
radio input "false"
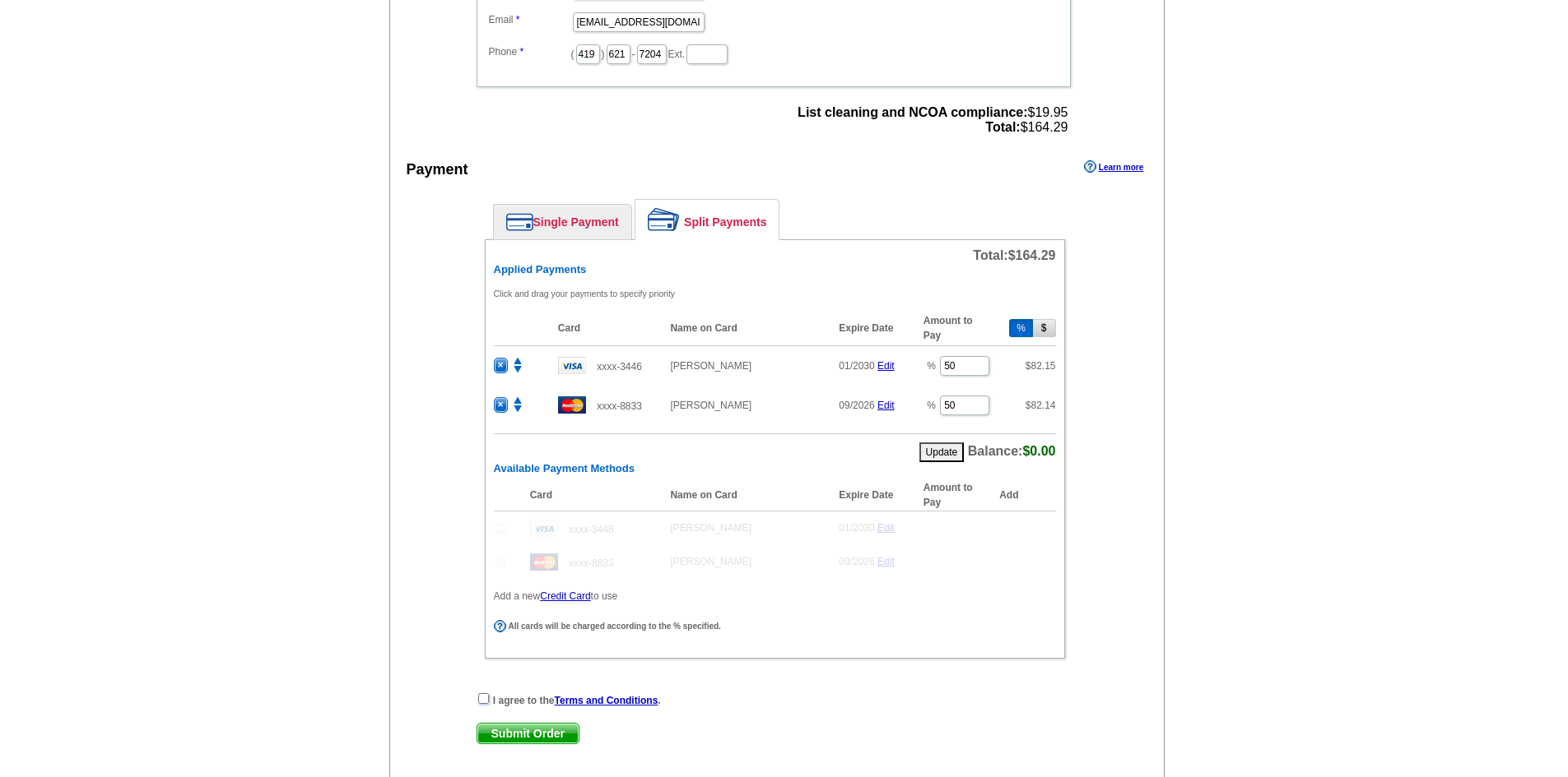
click at [480, 701] on input "checkbox" at bounding box center [483, 699] width 11 height 11
checkbox input "true"
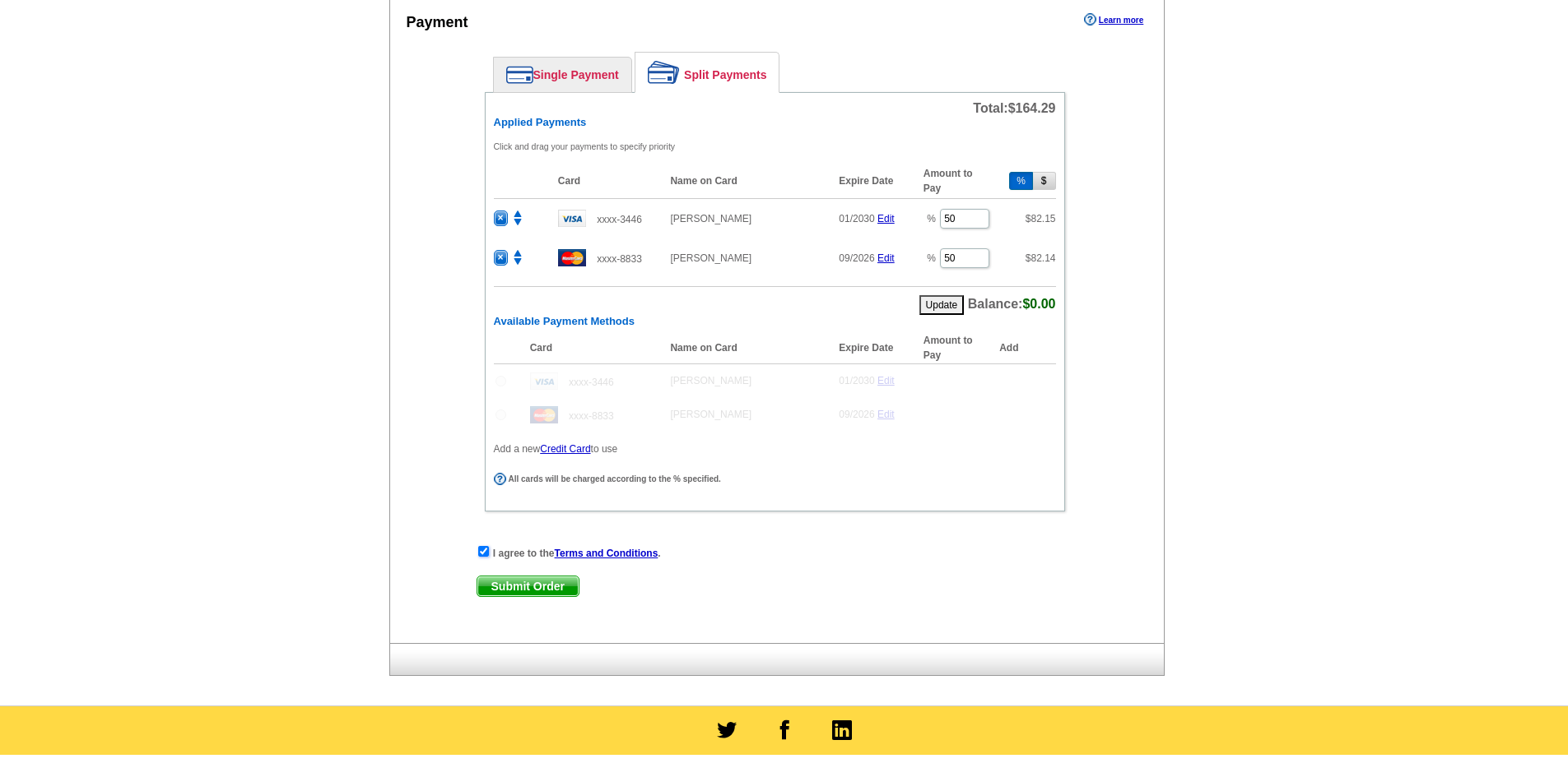
scroll to position [905, 0]
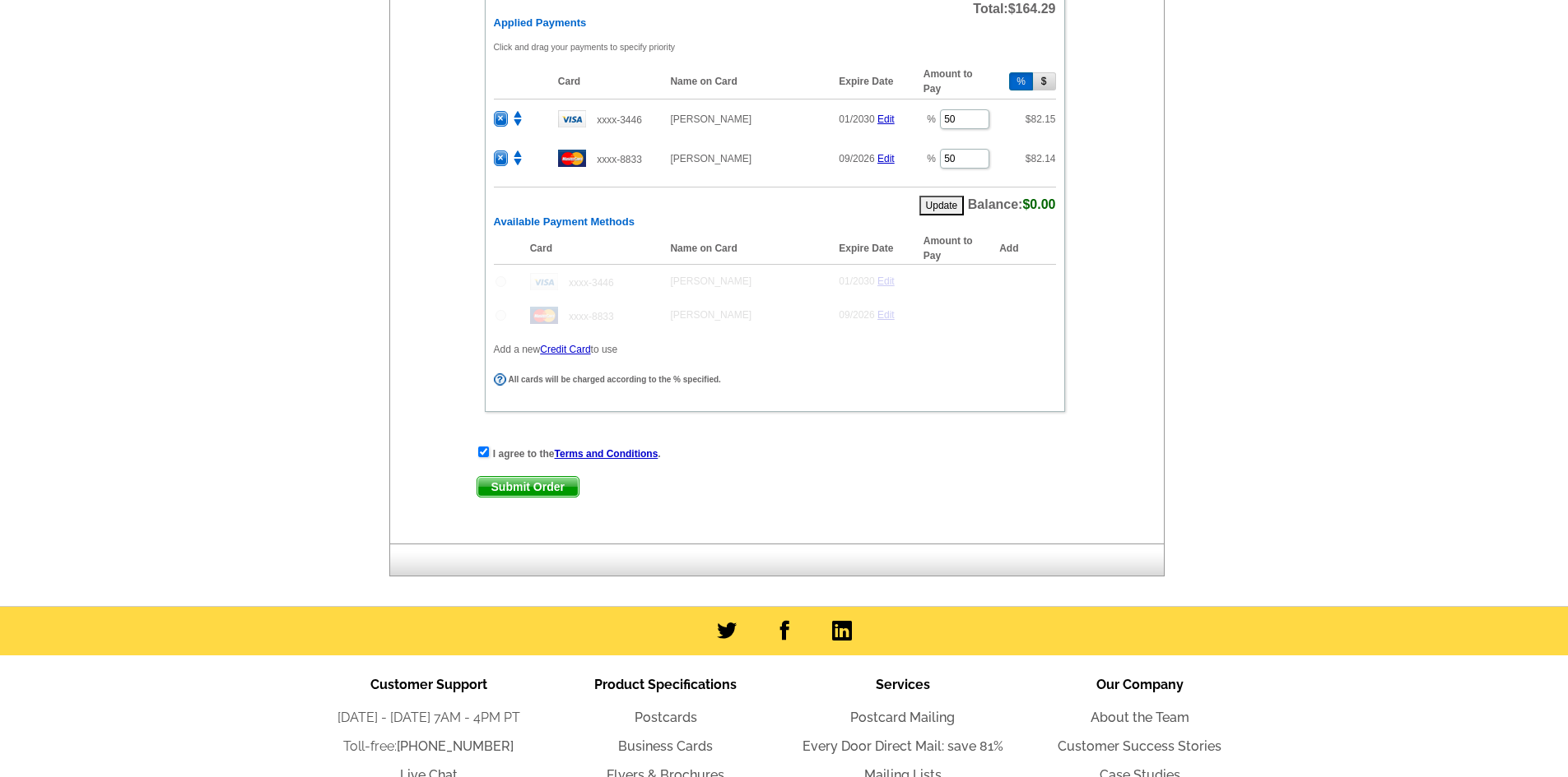
click at [528, 492] on span "Submit Order" at bounding box center [527, 487] width 102 height 20
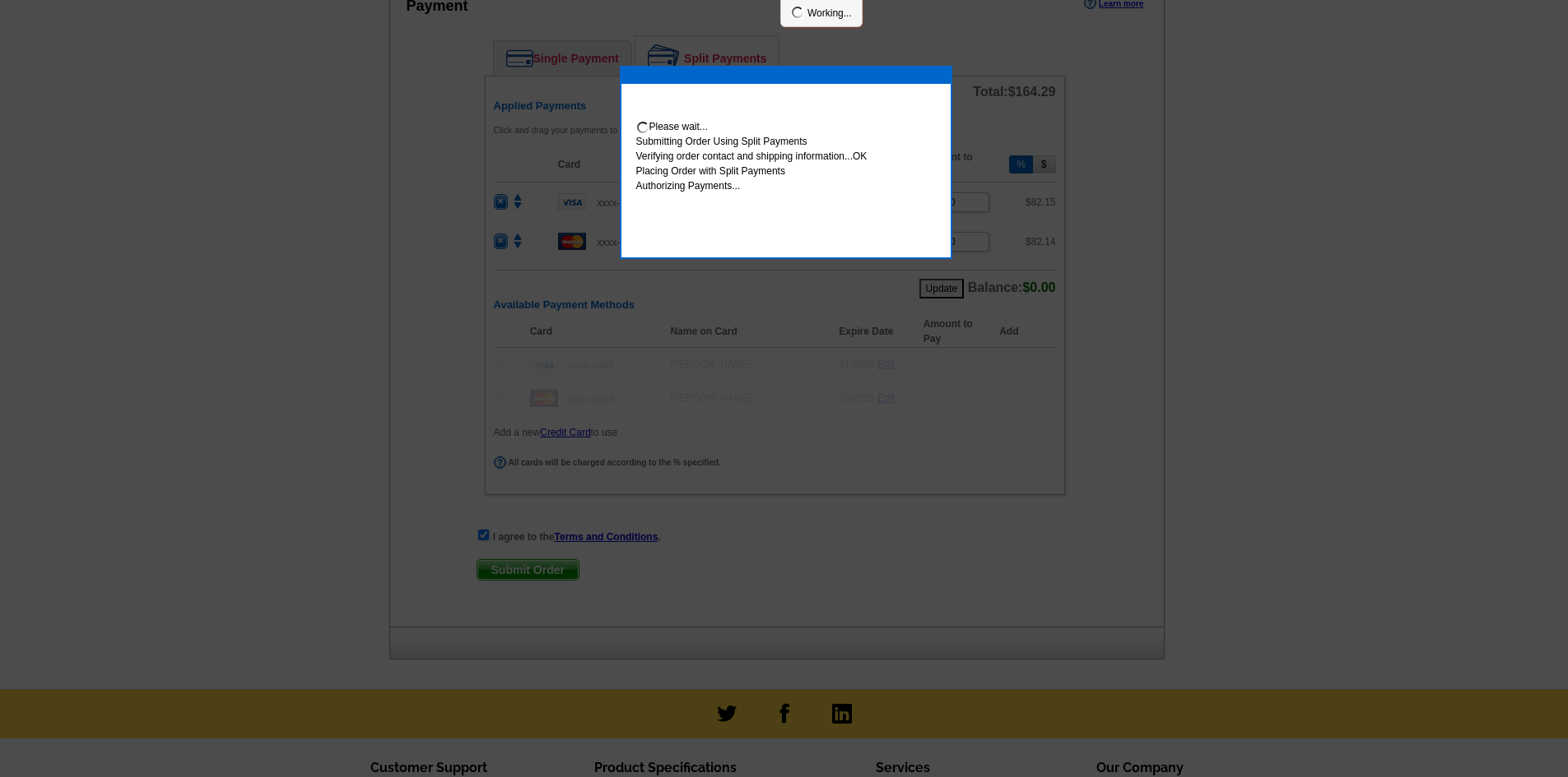
scroll to position [988, 0]
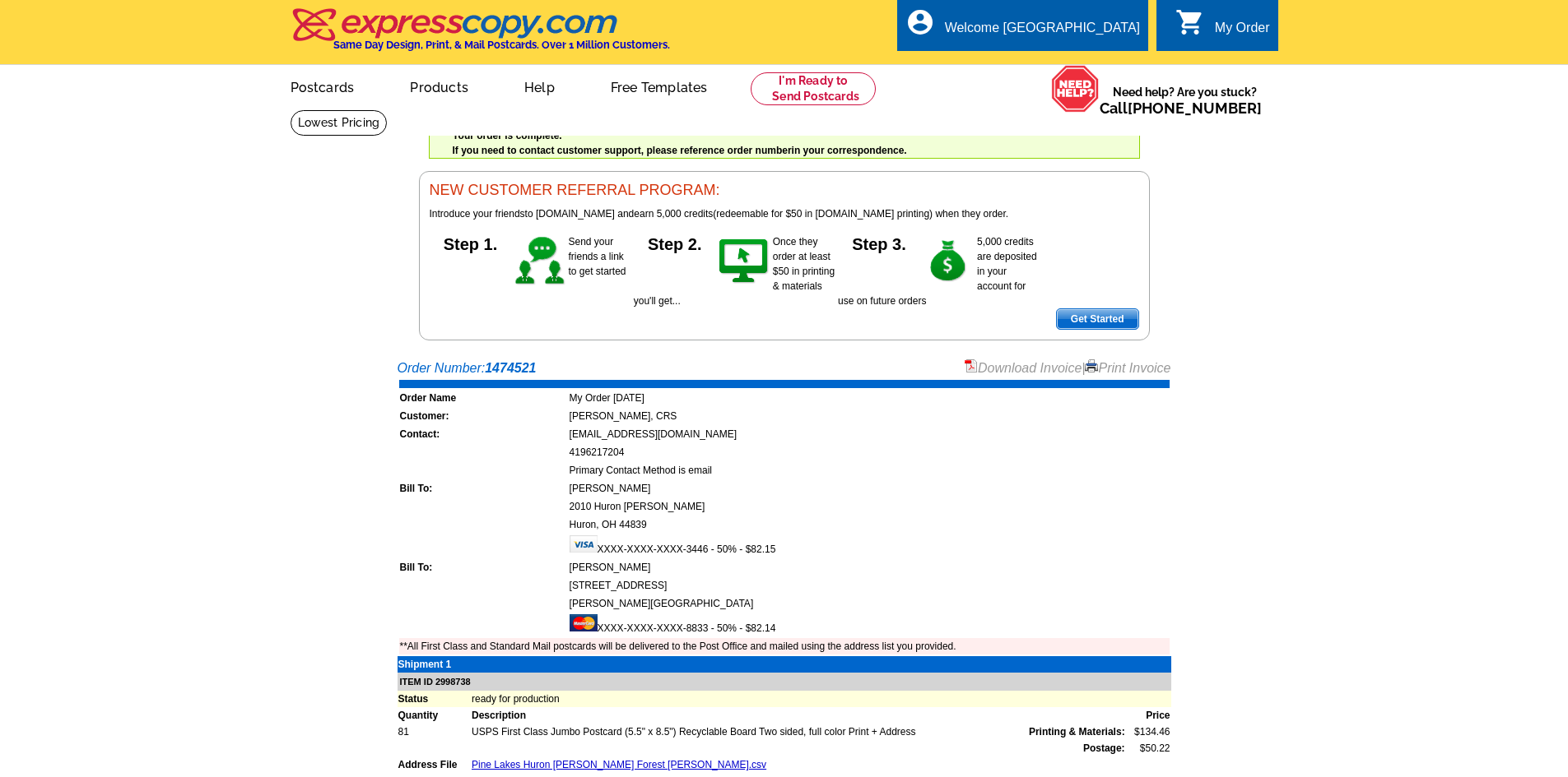
click at [1034, 372] on link "Download Invoice" at bounding box center [1023, 368] width 117 height 14
click at [1077, 68] on link "My Account" at bounding box center [1098, 64] width 71 height 15
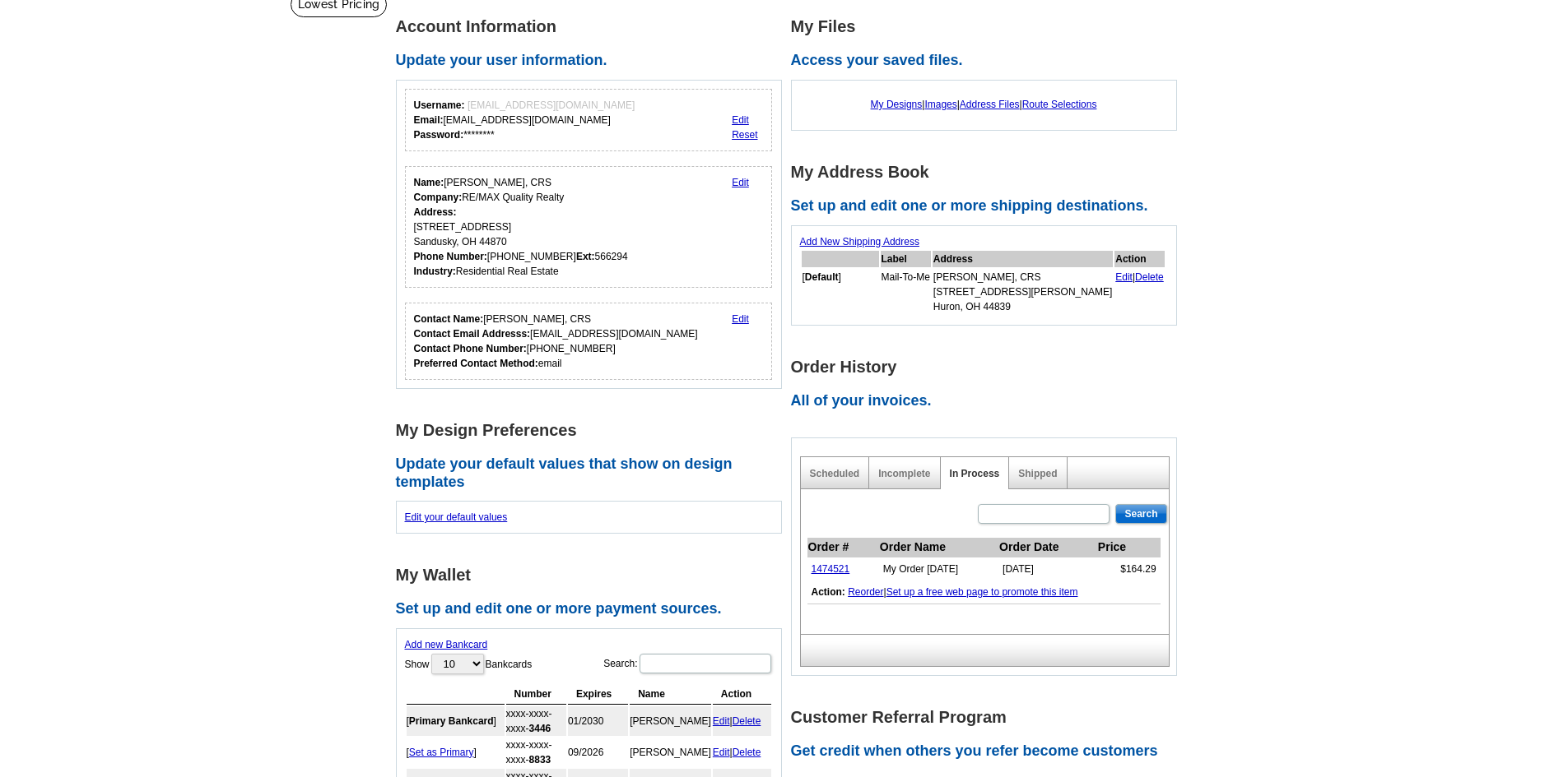
scroll to position [164, 0]
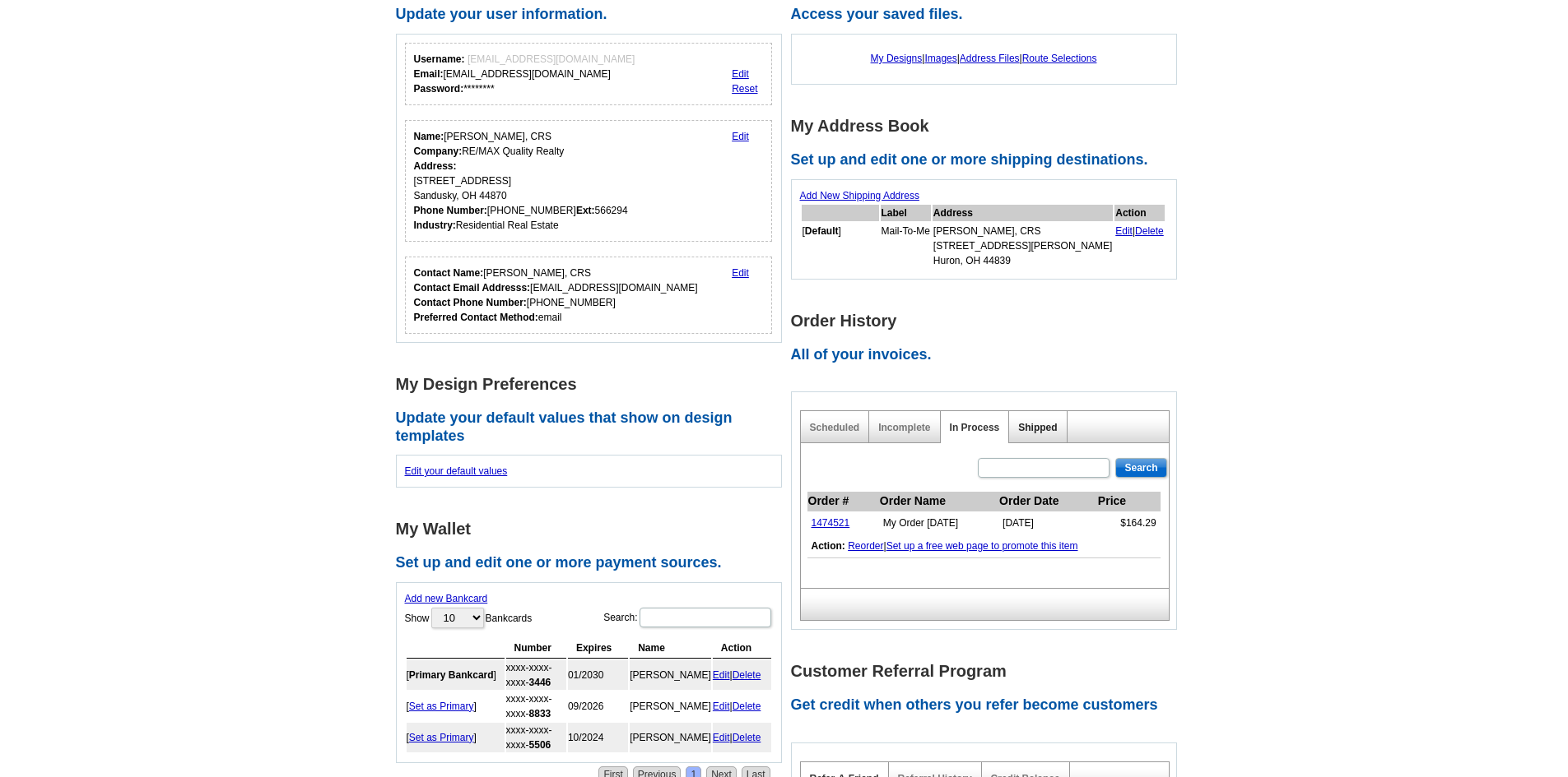
click at [1047, 425] on link "Shipped" at bounding box center [1037, 428] width 39 height 12
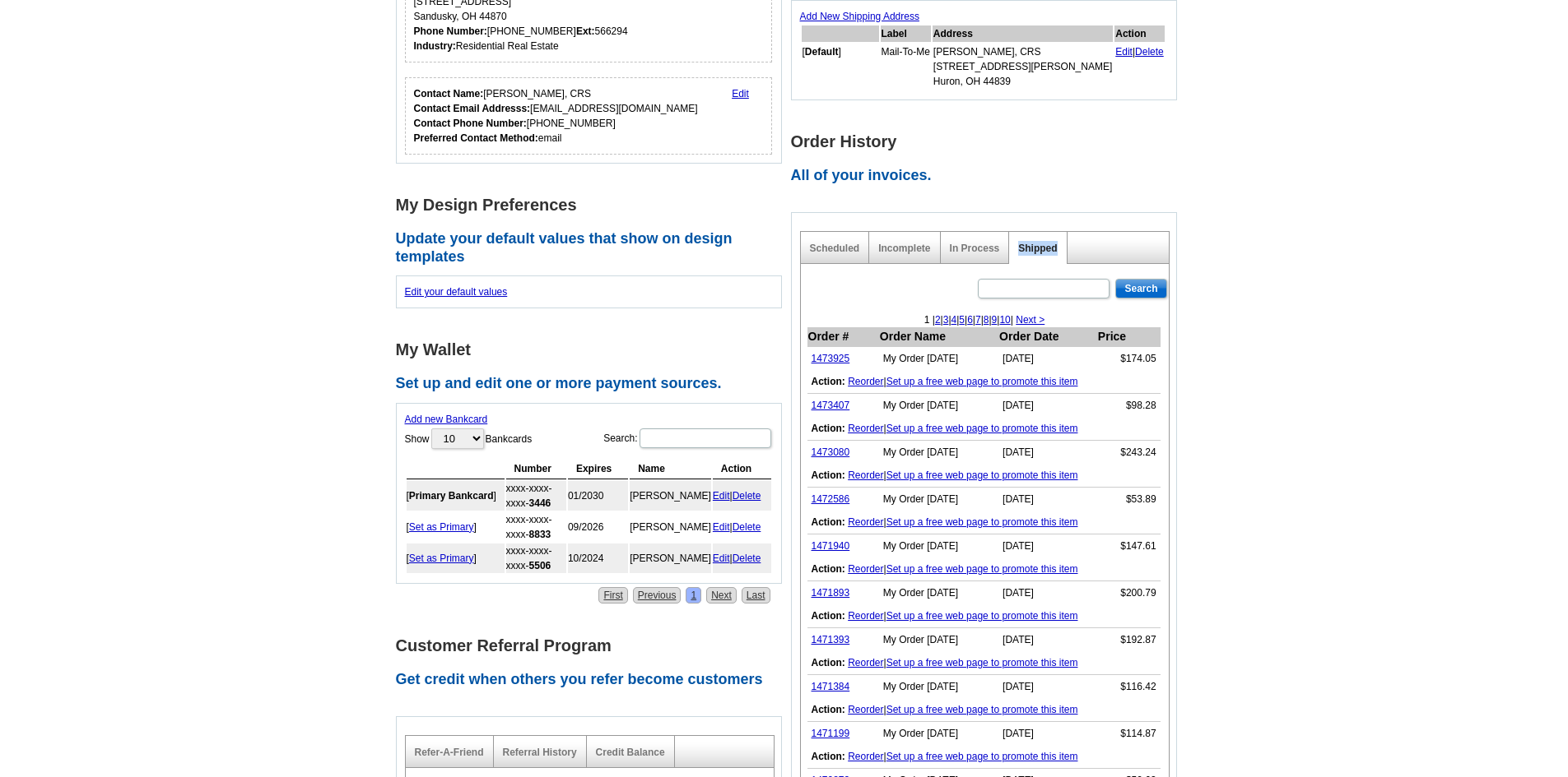
scroll to position [412, 0]
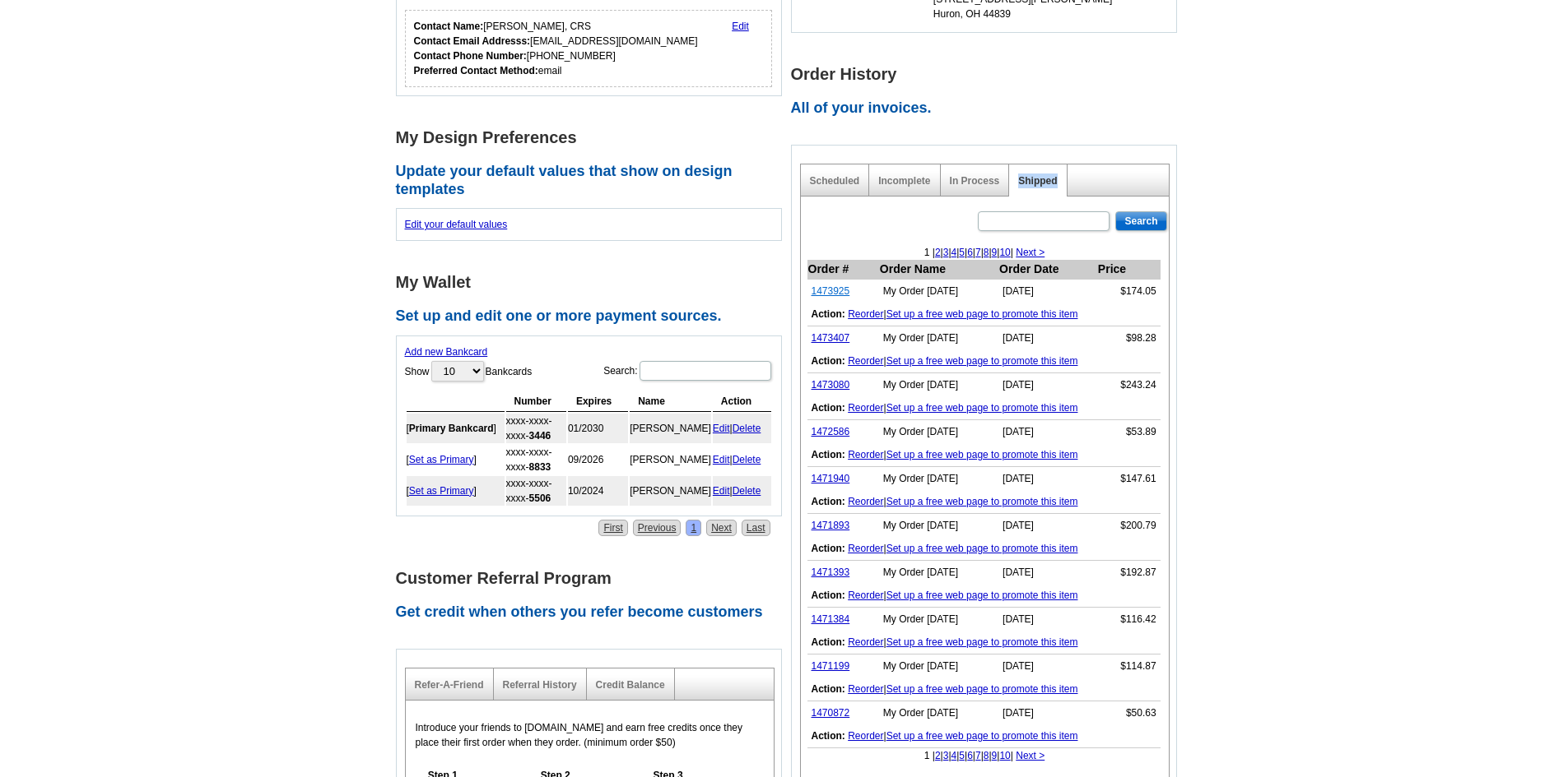
click at [836, 291] on link "1473925" at bounding box center [830, 291] width 39 height 12
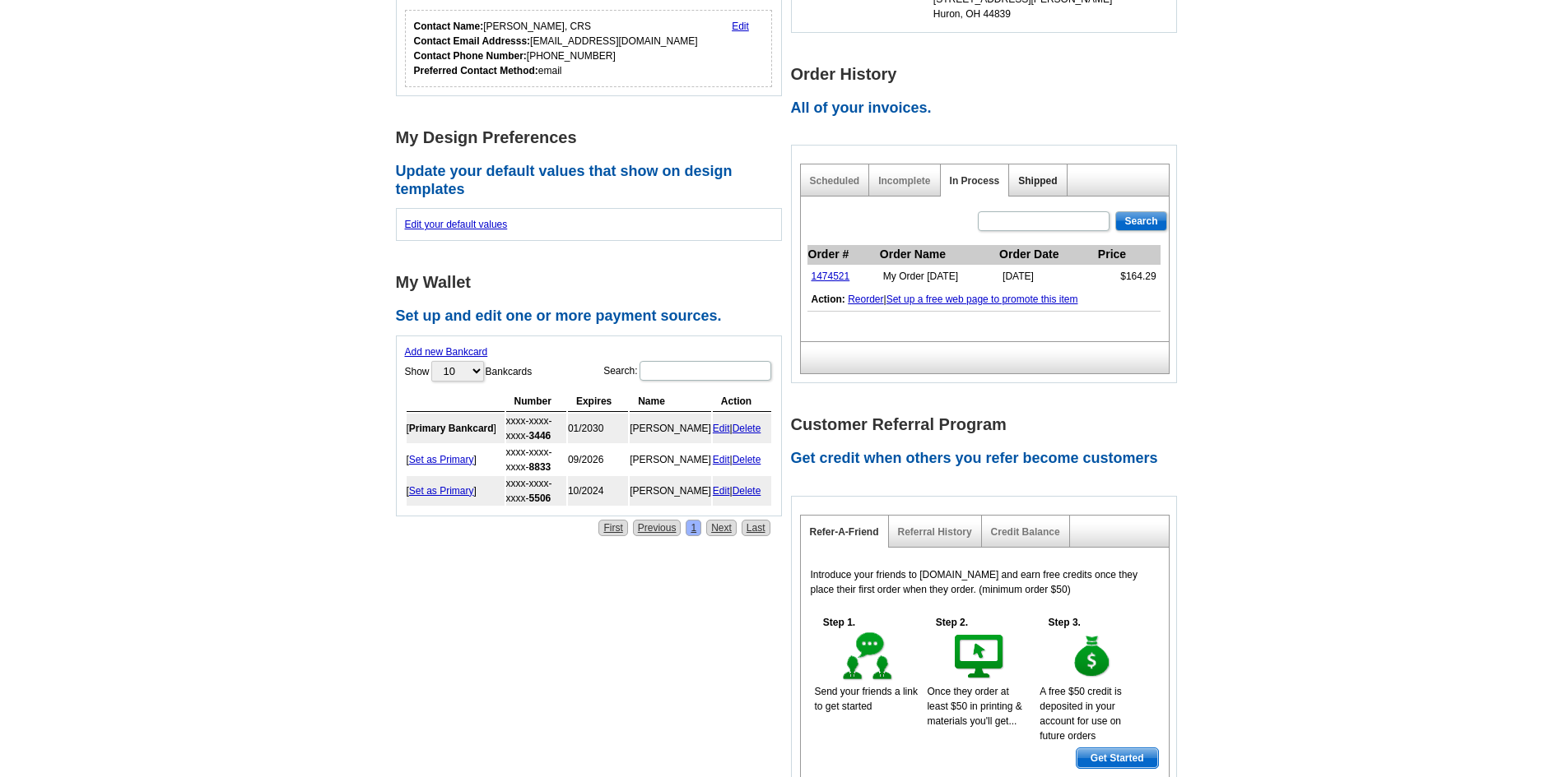
click at [1051, 178] on link "Shipped" at bounding box center [1037, 181] width 39 height 12
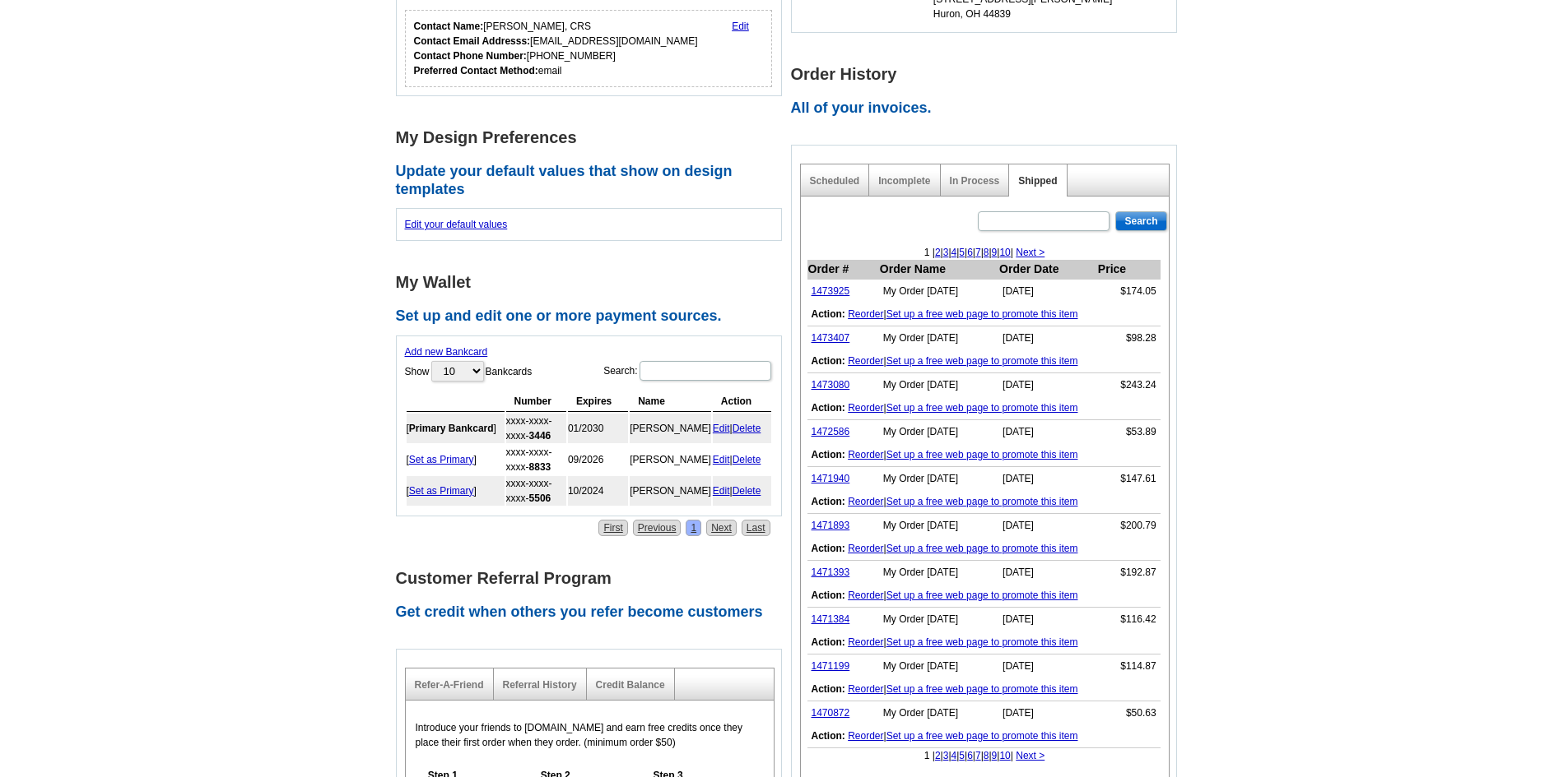
click at [953, 317] on link "Set up a free web page to promote this item" at bounding box center [982, 314] width 191 height 12
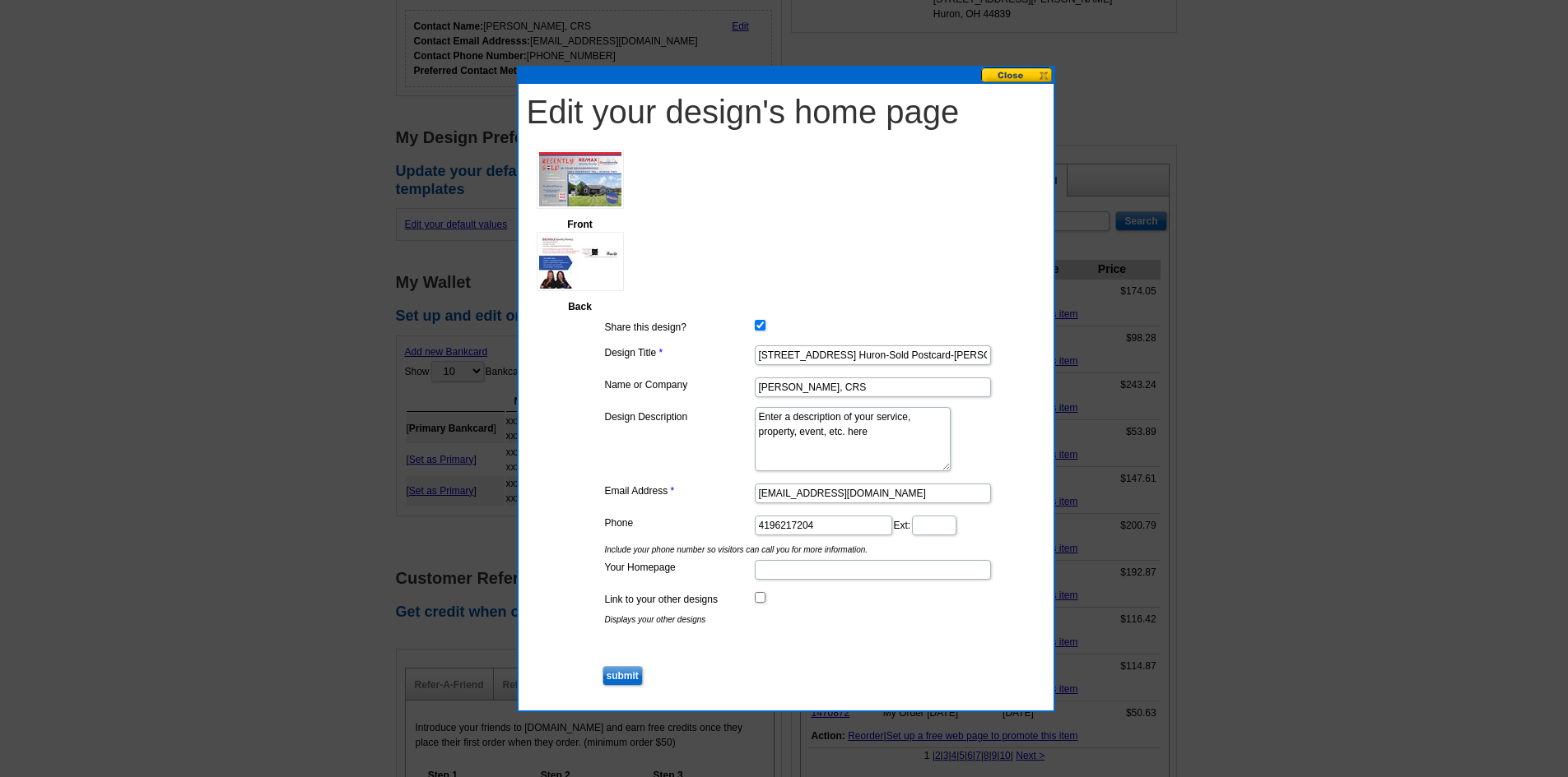
click at [760, 328] on input "Share this design?" at bounding box center [760, 325] width 11 height 11
checkbox input "false"
click at [620, 675] on input "submit" at bounding box center [622, 676] width 40 height 20
click at [1016, 72] on button at bounding box center [1018, 75] width 73 height 16
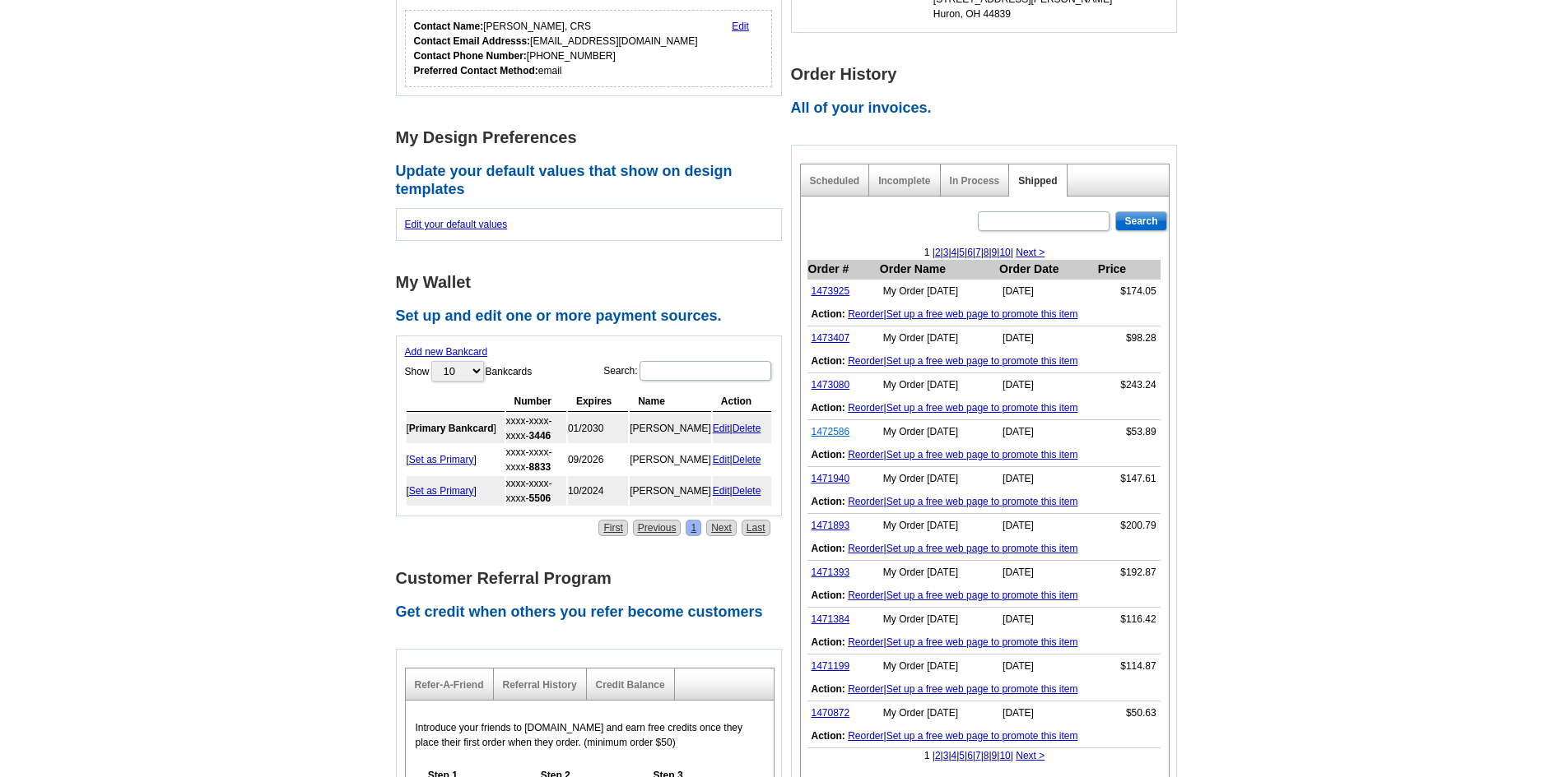
click at [835, 435] on link "1472586" at bounding box center [830, 432] width 39 height 12
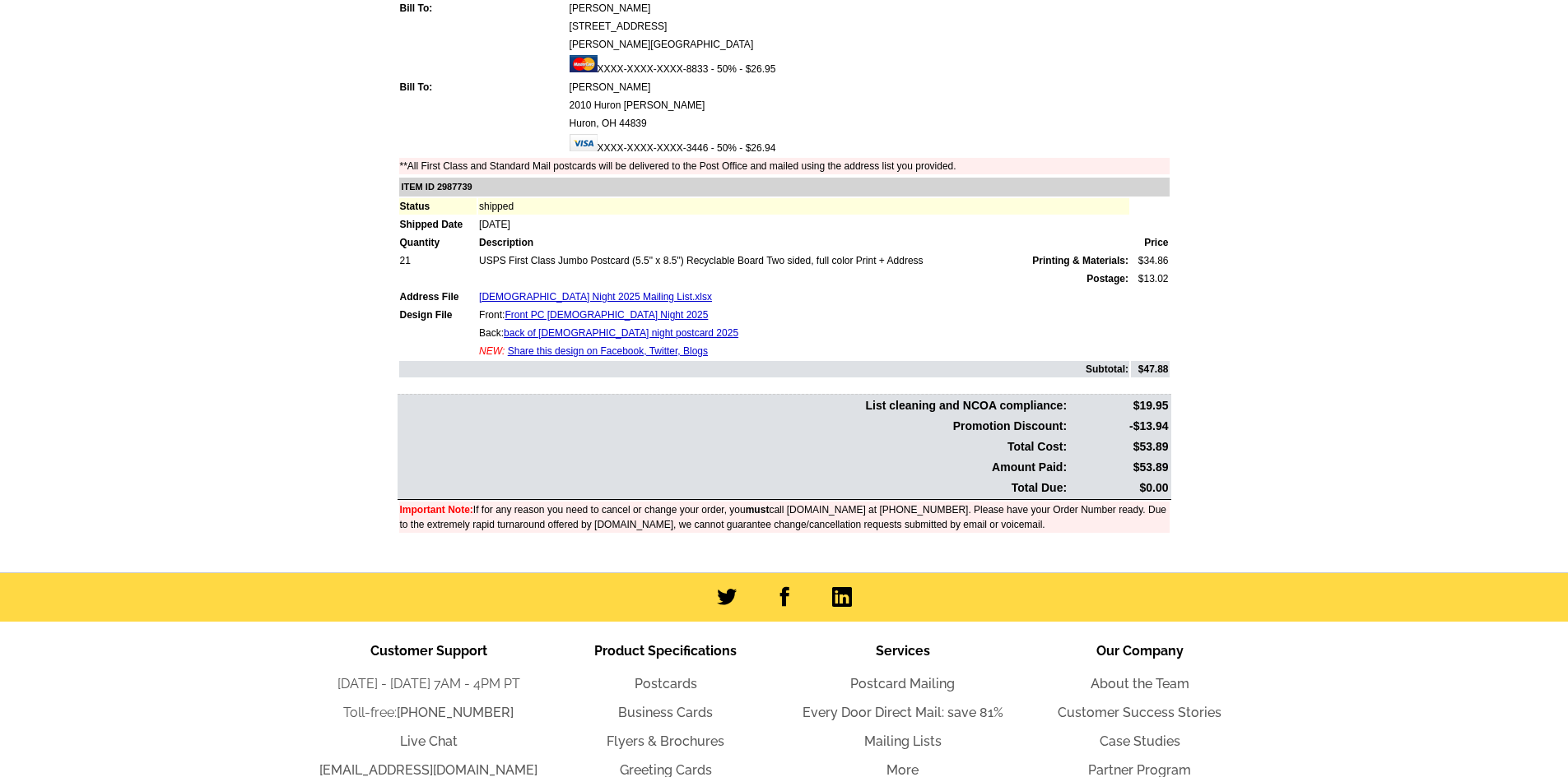
scroll to position [247, 0]
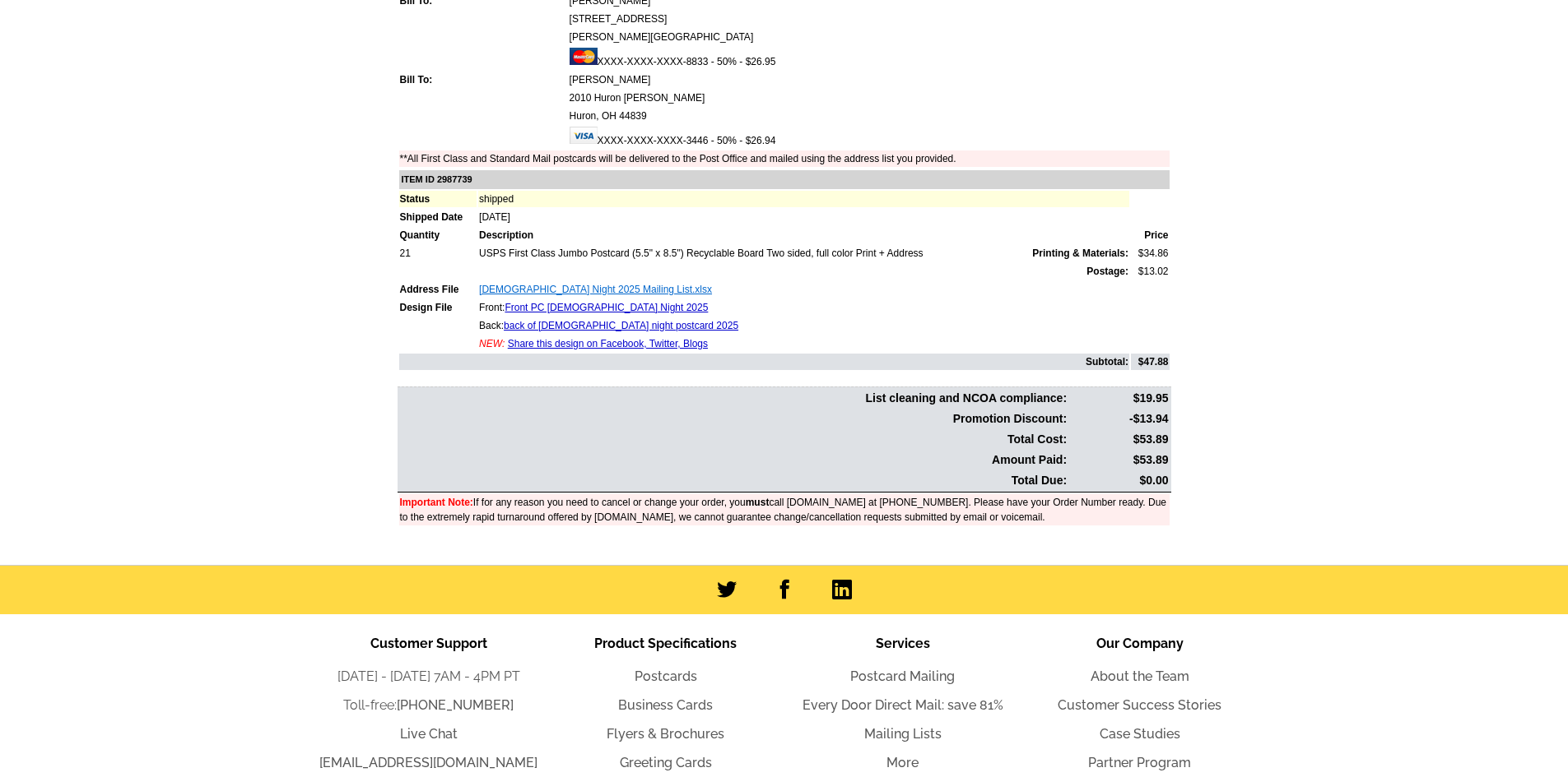
click at [569, 290] on link "Ladies Night 2025 Mailing List.xlsx" at bounding box center [595, 290] width 233 height 12
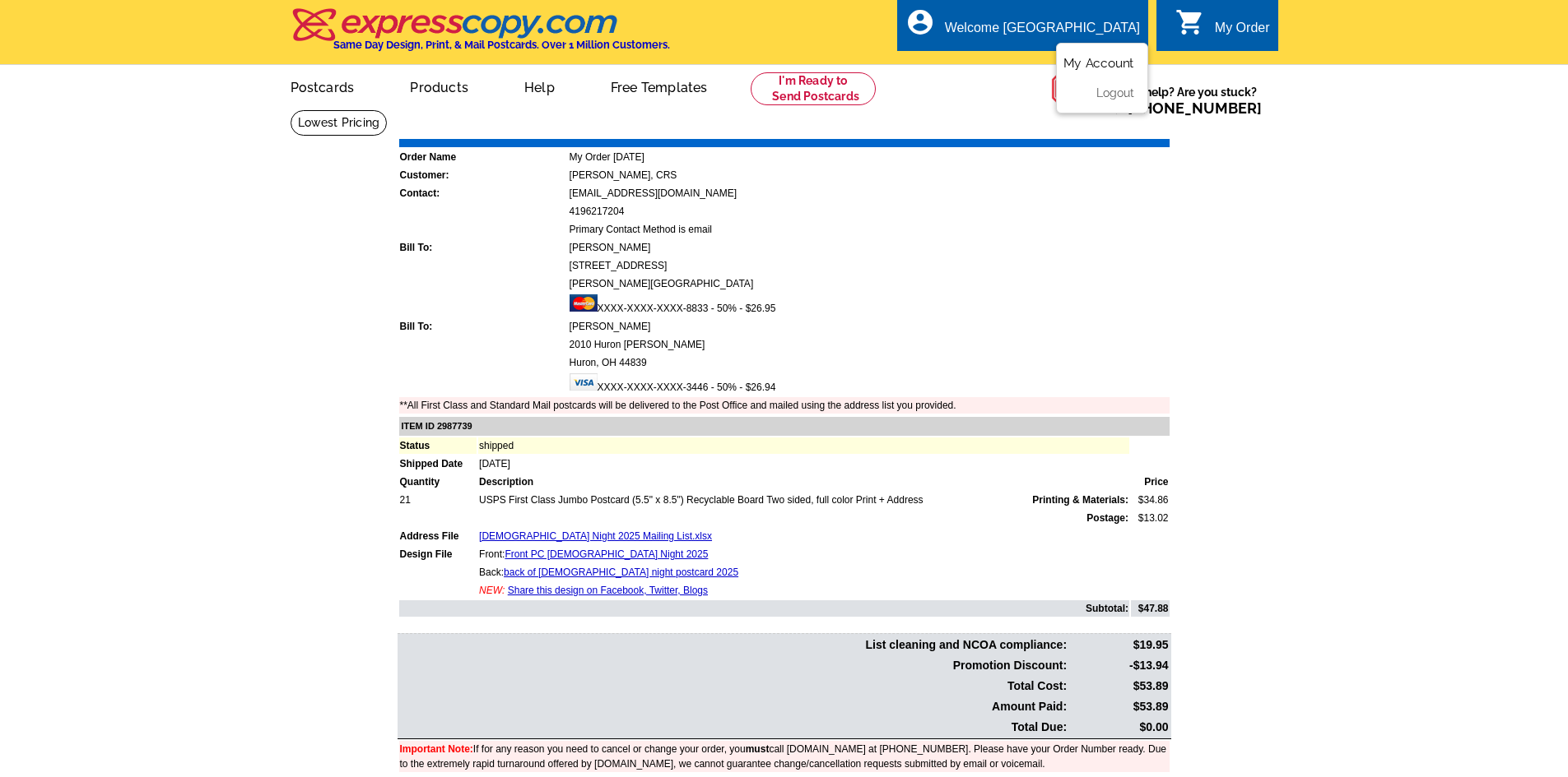
click at [1085, 62] on link "My Account" at bounding box center [1098, 64] width 71 height 15
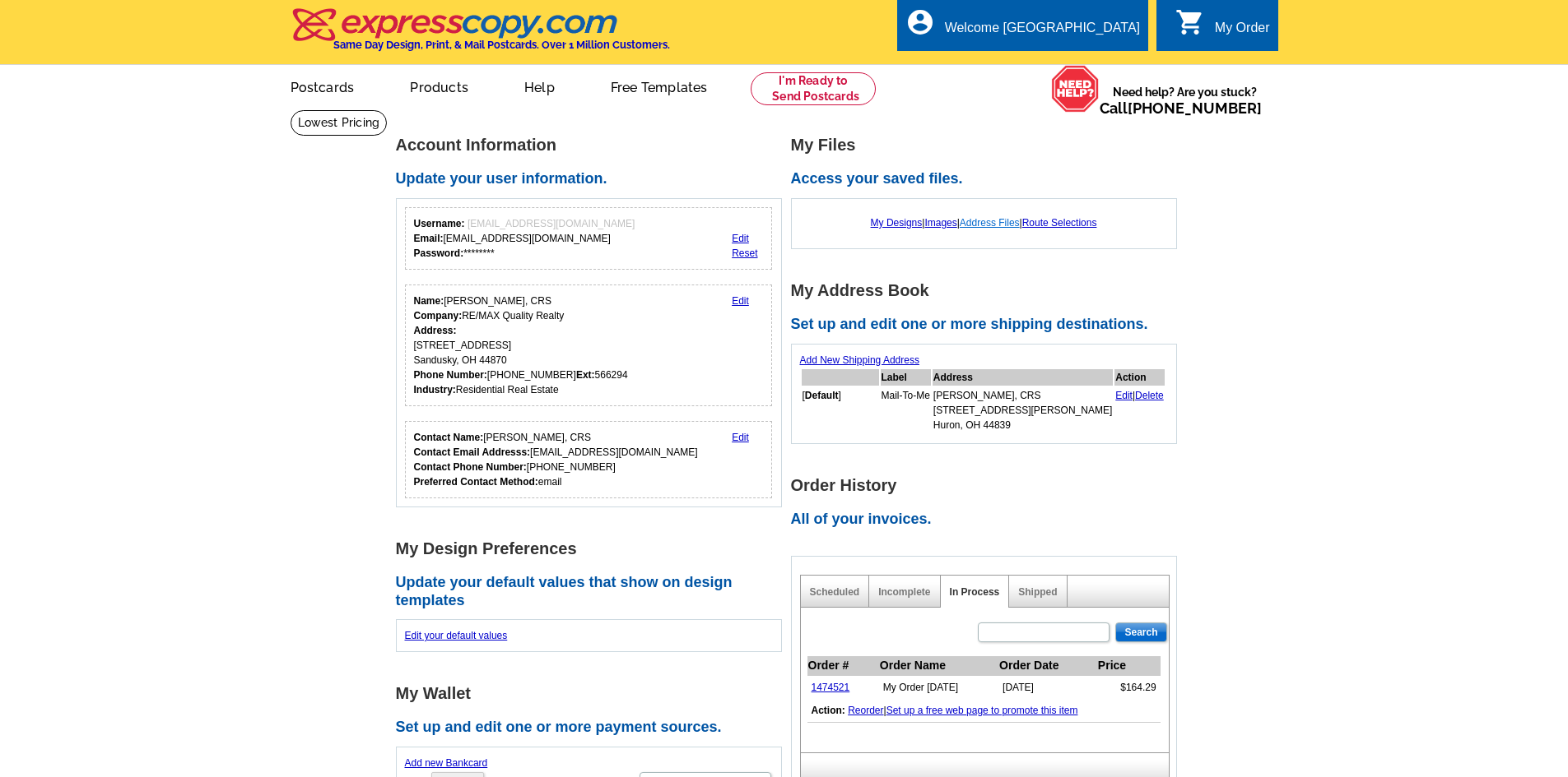
click at [1011, 222] on link "Address Files" at bounding box center [989, 223] width 60 height 12
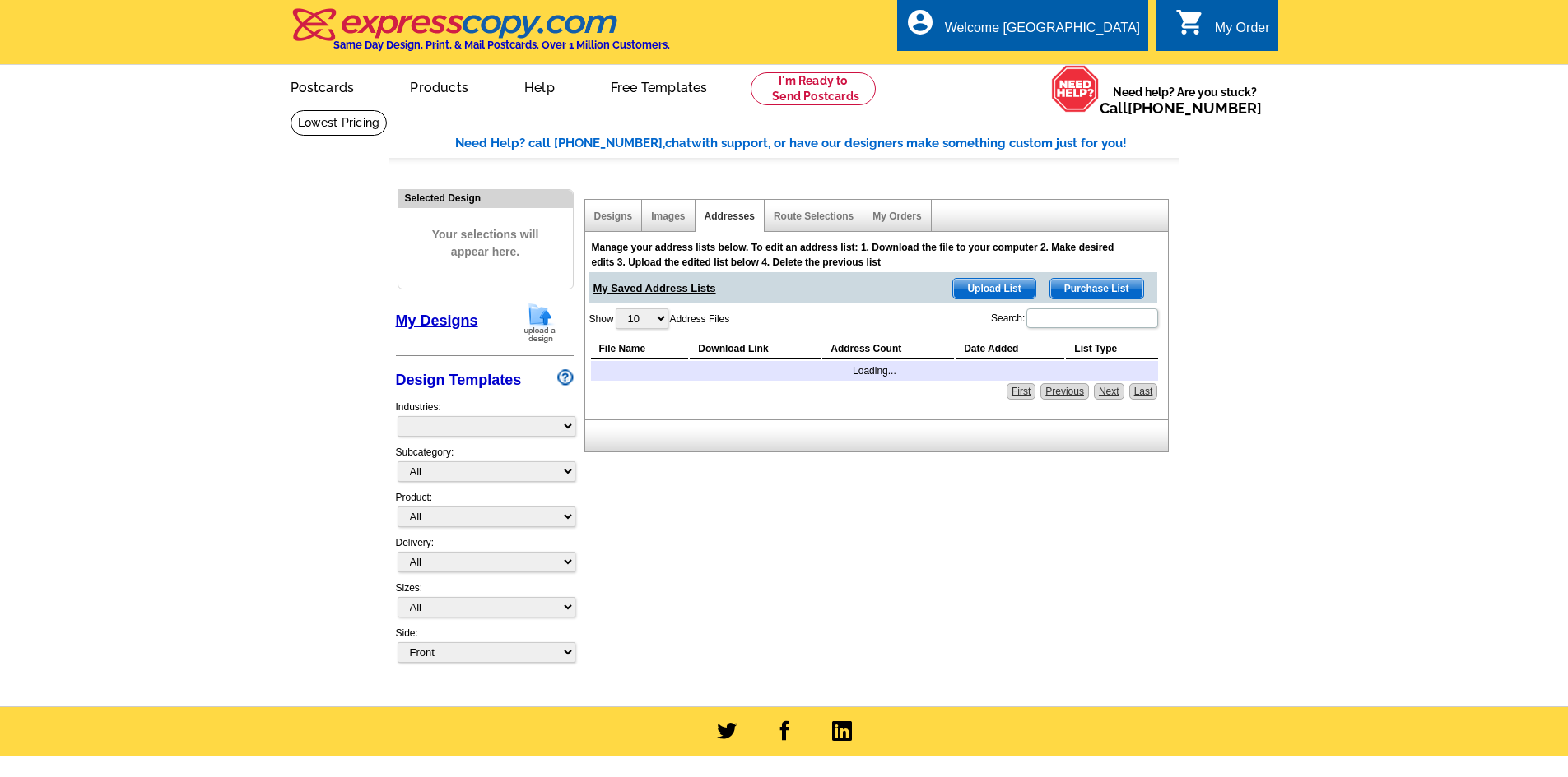
select select "785"
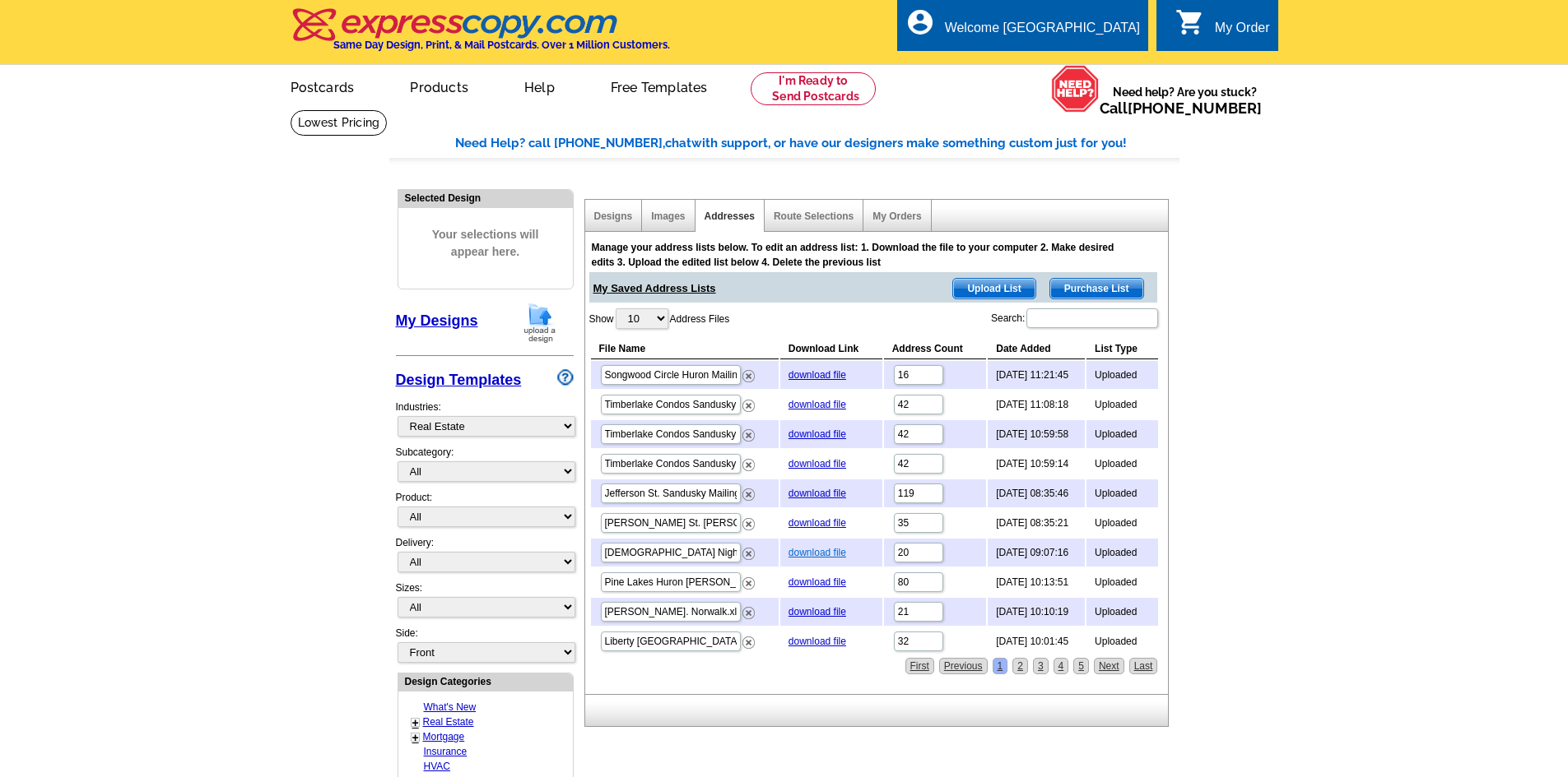
click at [799, 555] on link "download file" at bounding box center [817, 553] width 58 height 12
